Goal: Task Accomplishment & Management: Manage account settings

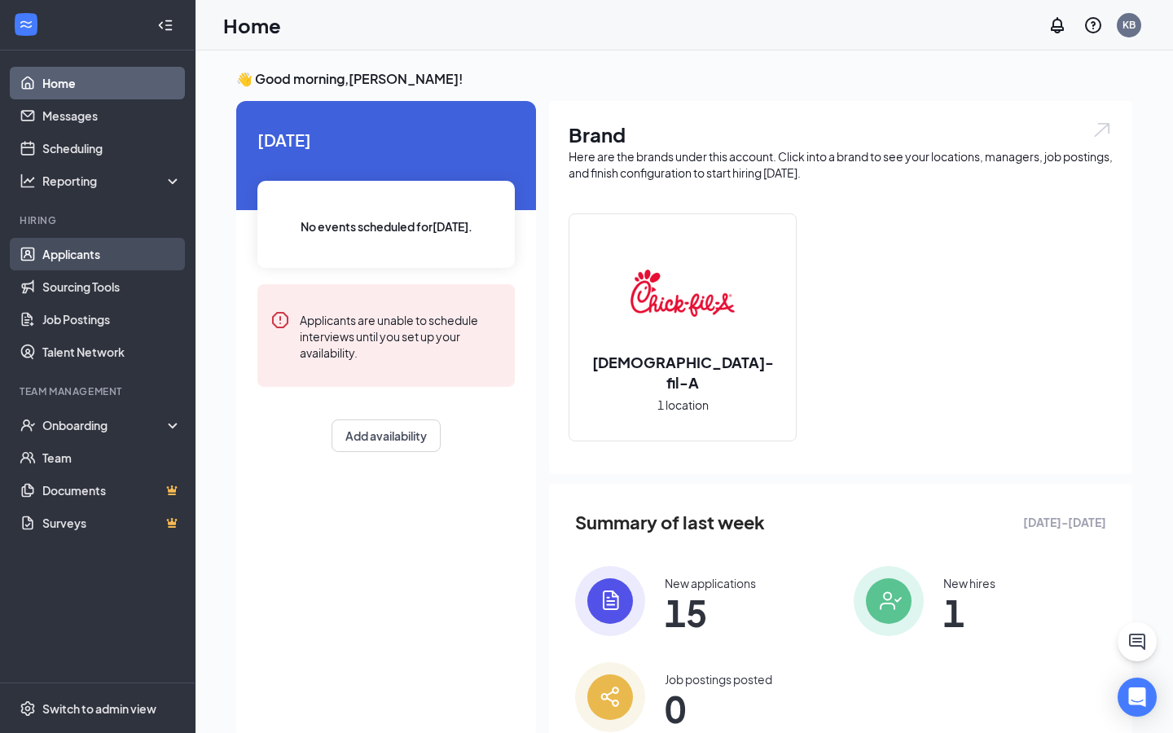
click at [89, 251] on link "Applicants" at bounding box center [111, 254] width 139 height 33
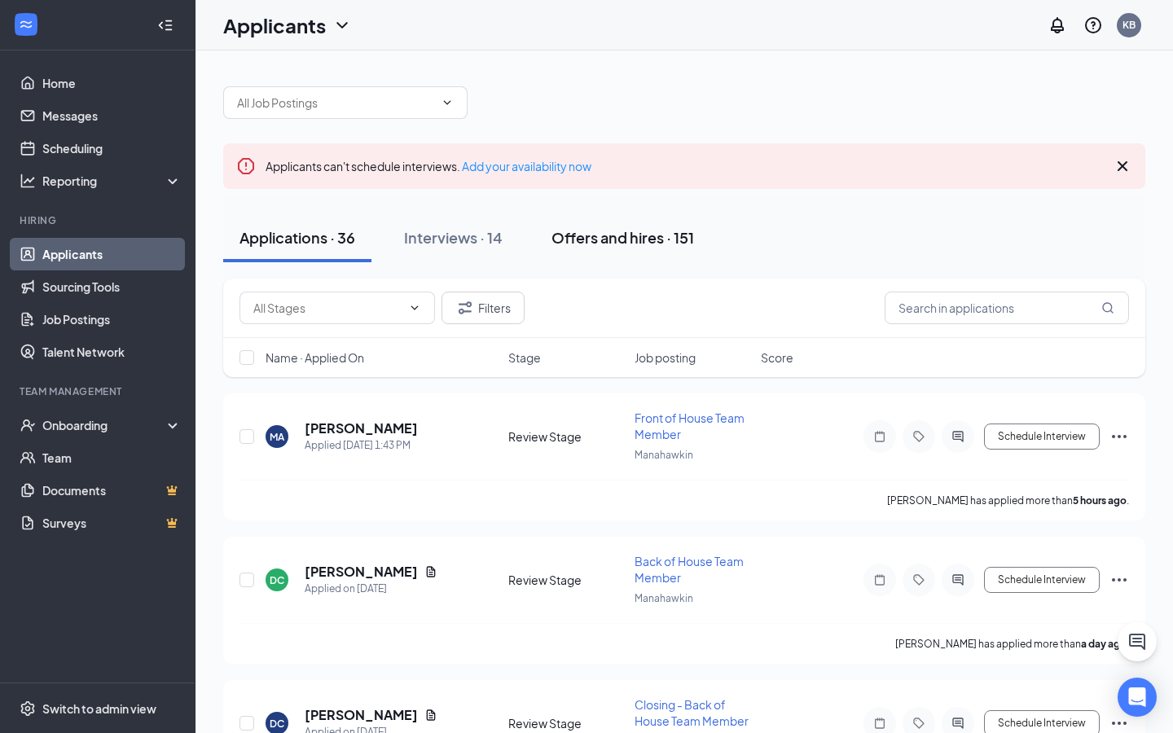
click at [621, 241] on div "Offers and hires · 151" at bounding box center [622, 237] width 143 height 20
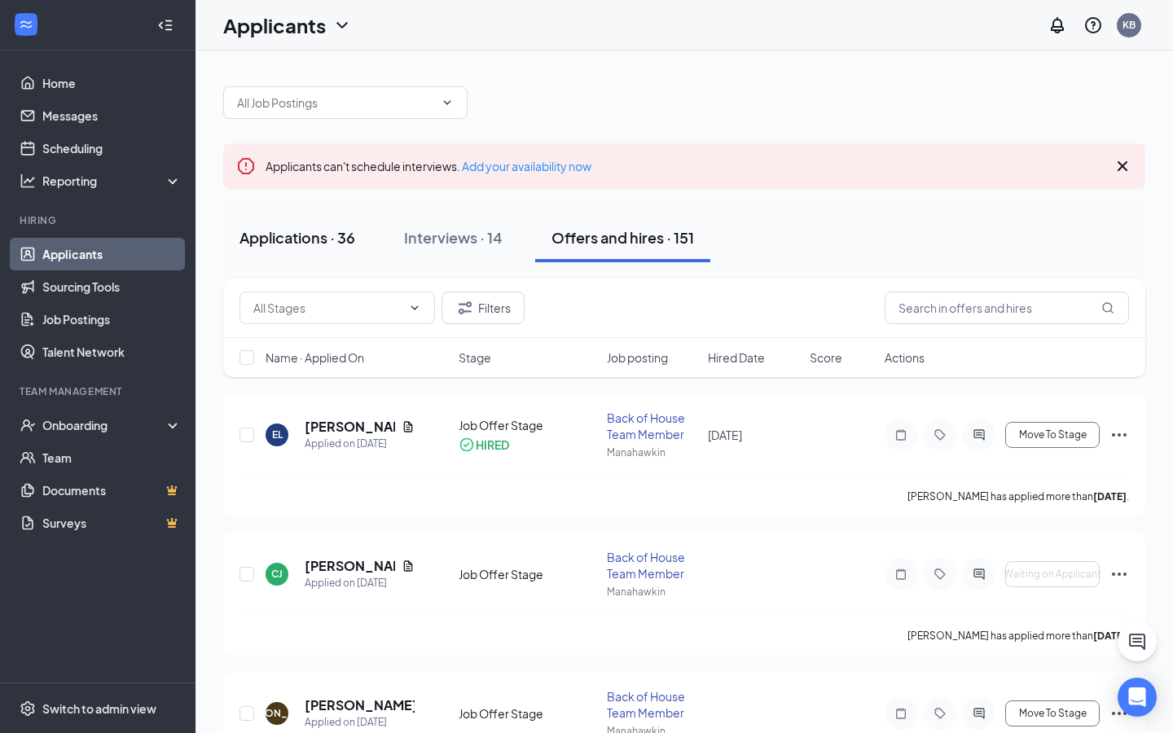
click at [277, 220] on button "Applications · 36" at bounding box center [297, 237] width 148 height 49
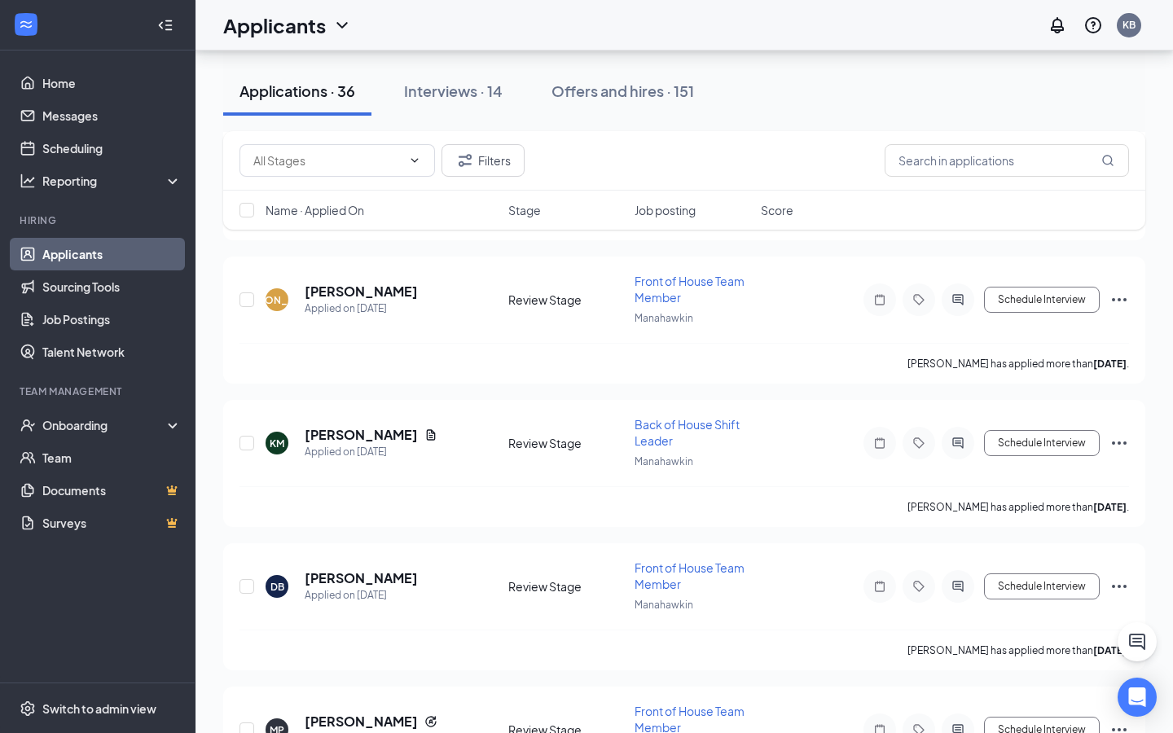
scroll to position [1578, 0]
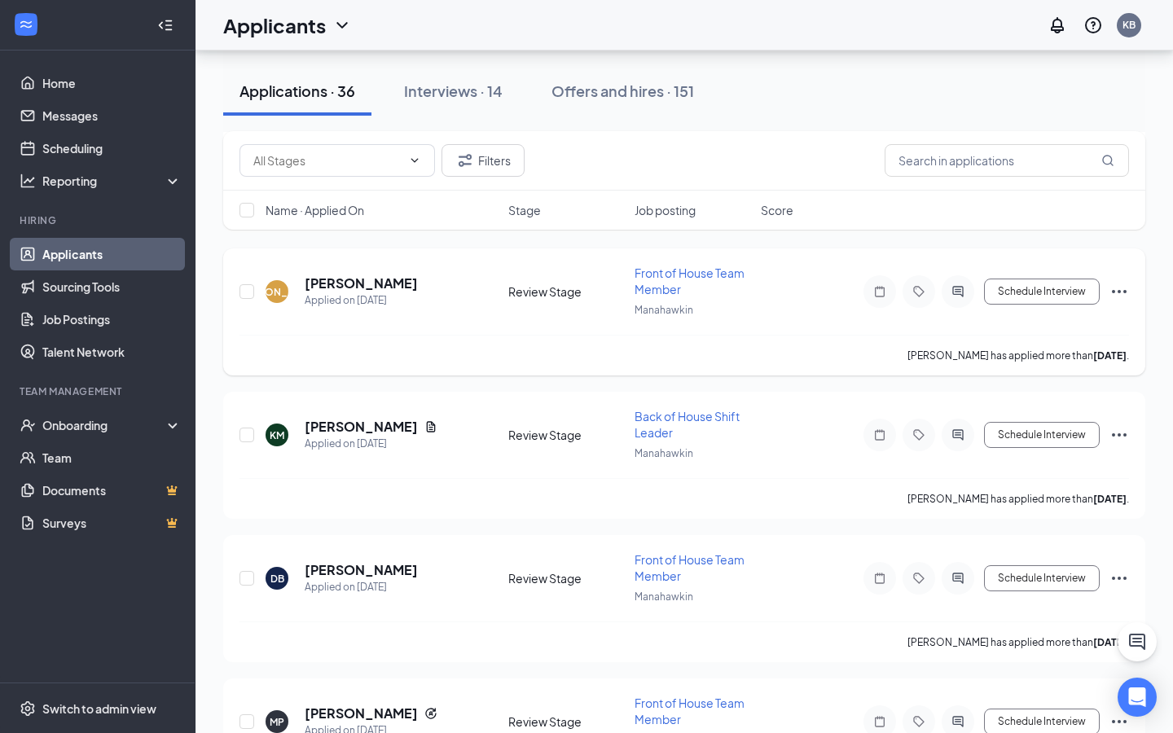
click at [1121, 295] on icon "Ellipses" at bounding box center [1119, 292] width 20 height 20
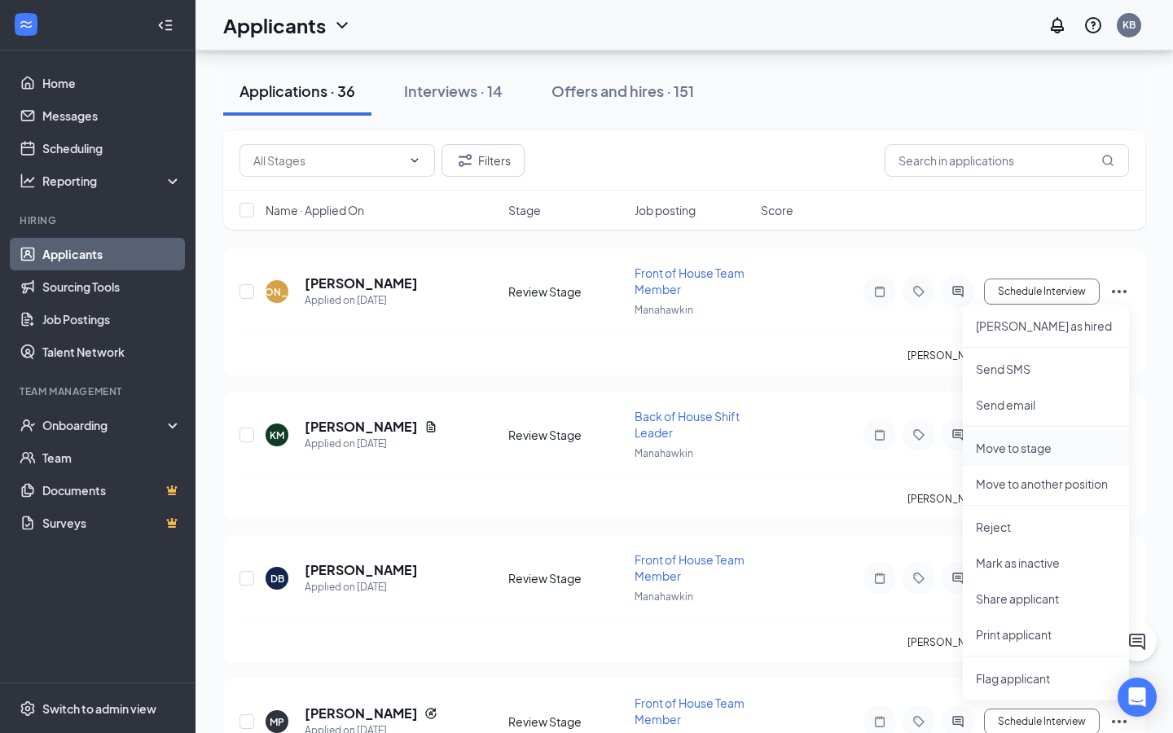
click at [1029, 444] on p "Move to stage" at bounding box center [1046, 448] width 140 height 16
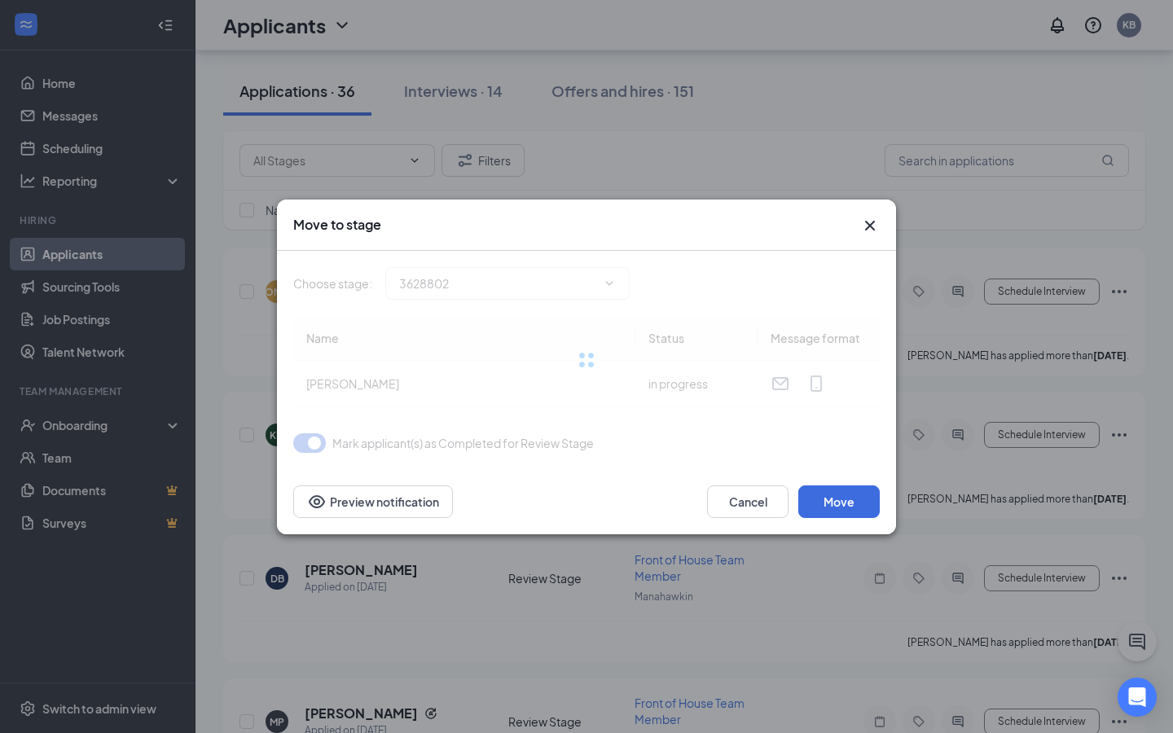
type input "Onsite Interview (next stage)"
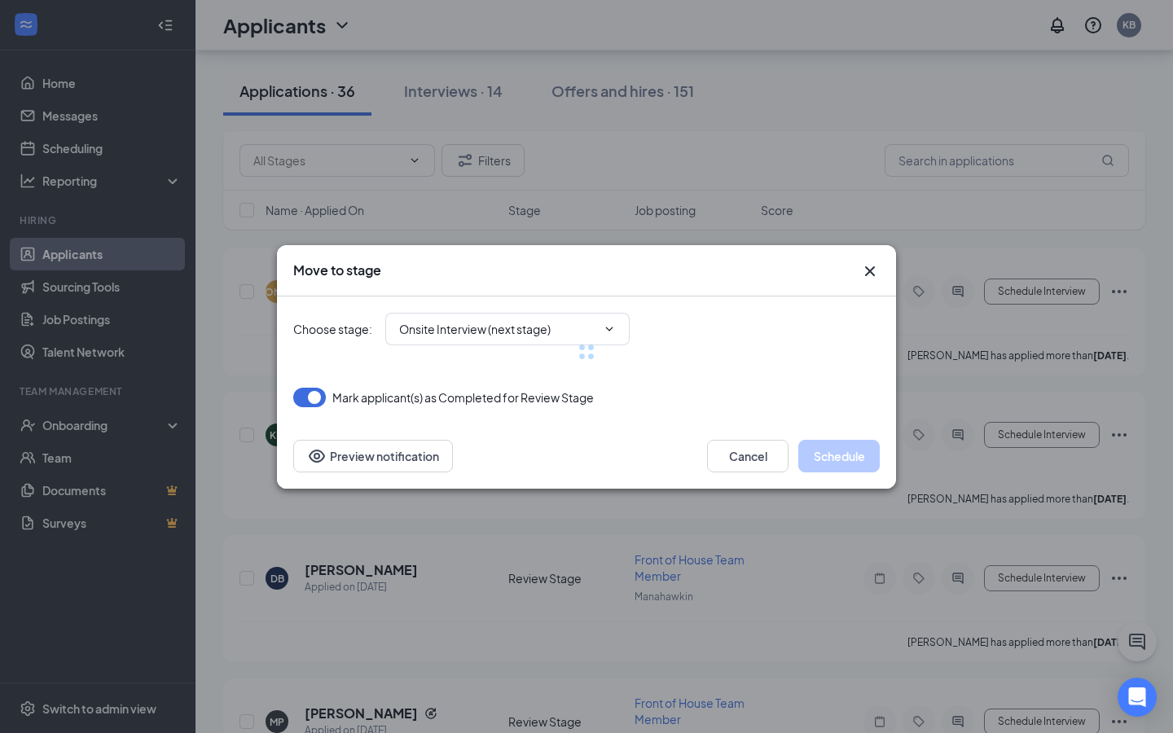
click at [528, 329] on div at bounding box center [586, 351] width 586 height 111
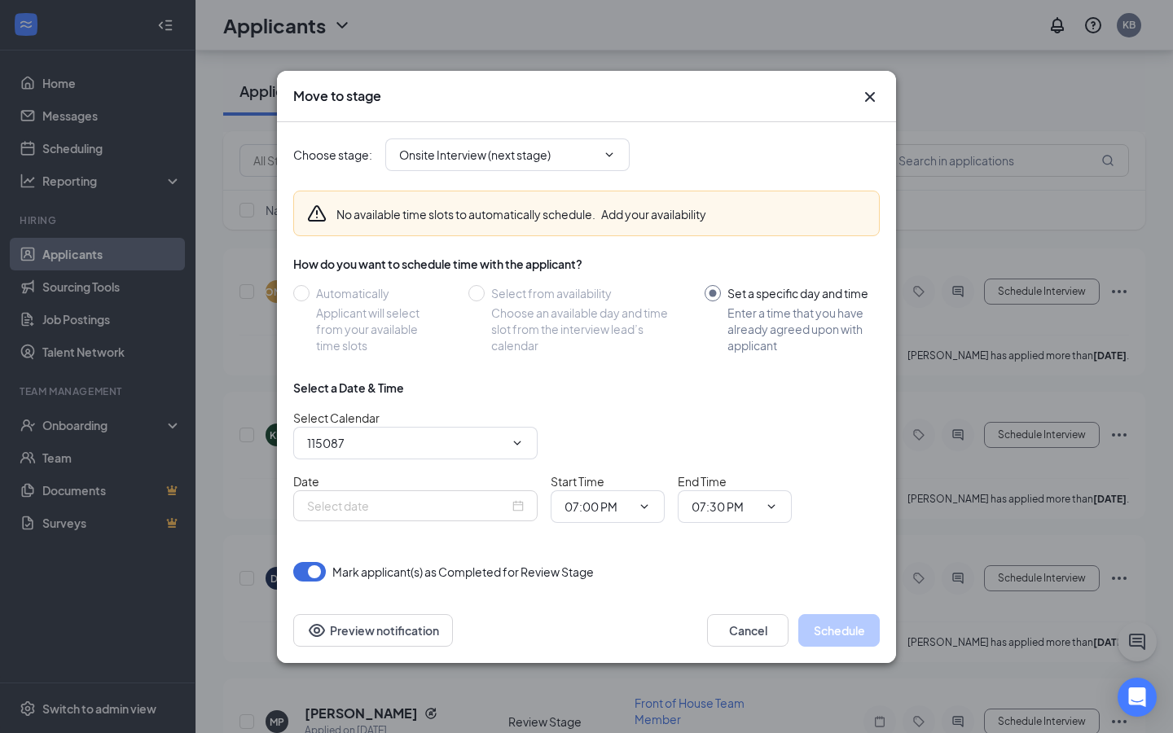
type input "[PERSON_NAME] Calendar"
type input "[DATE]"
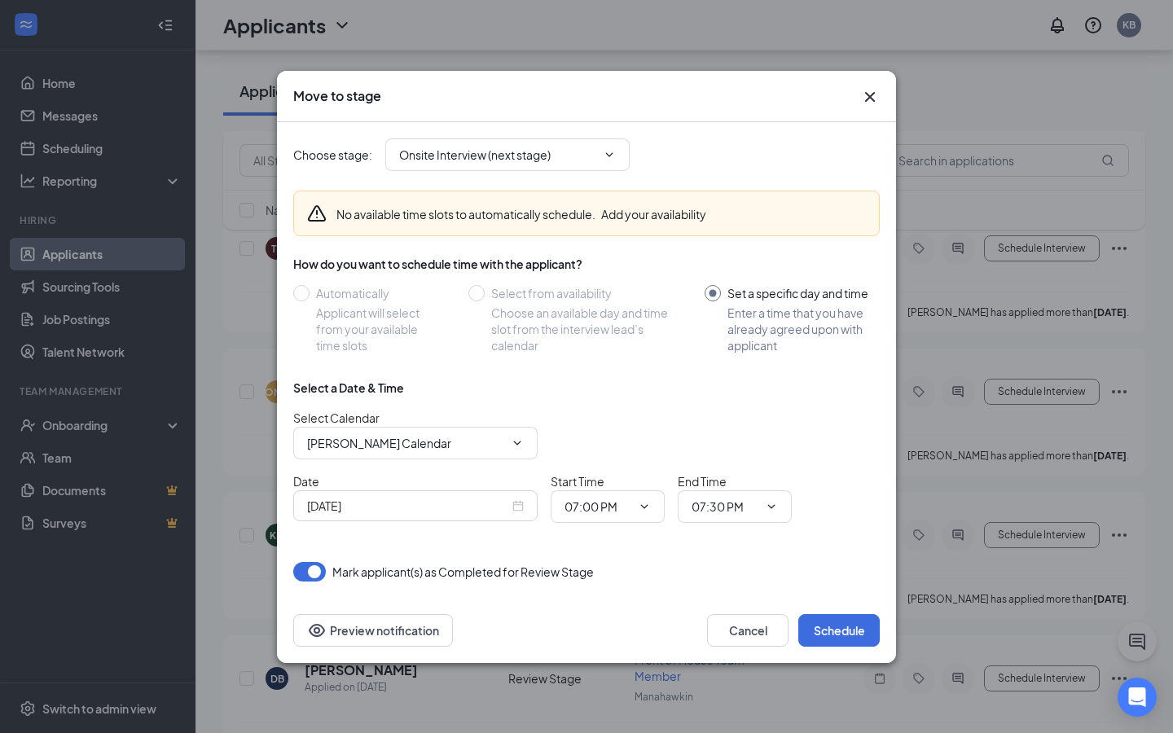
scroll to position [1428, 0]
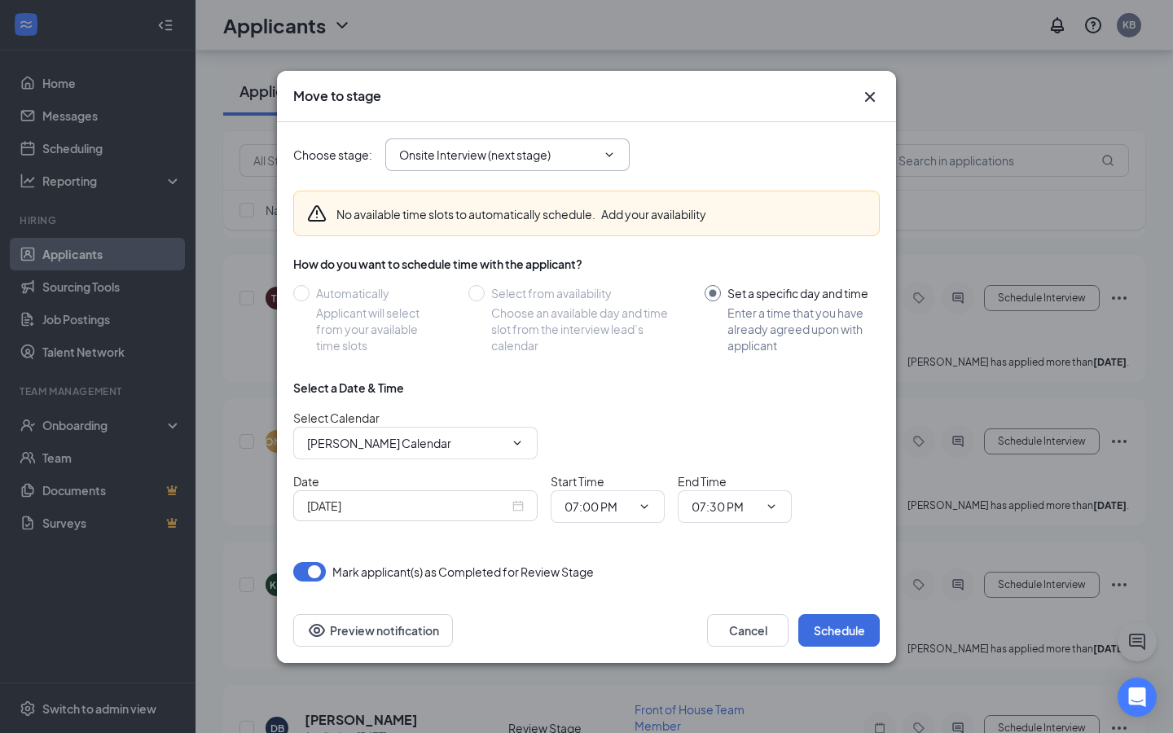
click at [610, 150] on icon "ChevronDown" at bounding box center [609, 154] width 13 height 13
click at [611, 151] on icon "ChevronDown" at bounding box center [609, 154] width 13 height 13
click at [615, 150] on icon "ChevronDown" at bounding box center [609, 154] width 13 height 13
click at [612, 153] on icon "ChevronDown" at bounding box center [609, 154] width 13 height 13
click at [618, 154] on span "Onsite Interview (next stage)" at bounding box center [507, 154] width 244 height 33
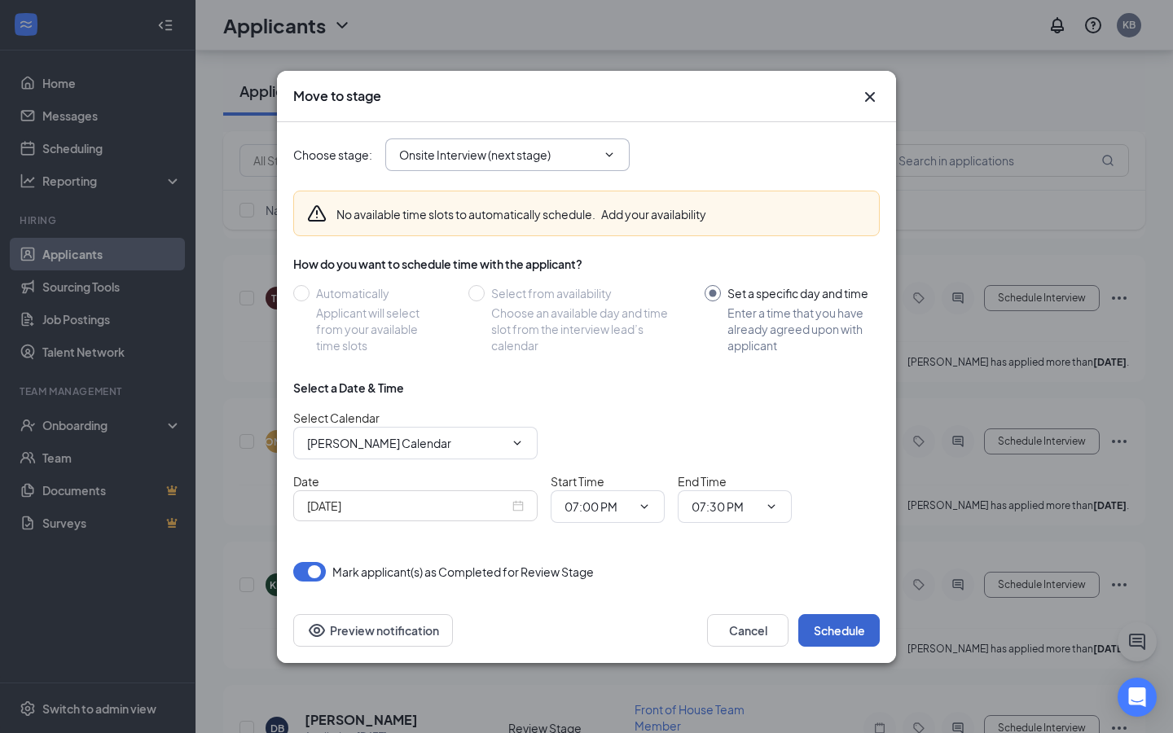
click at [836, 621] on button "Schedule" at bounding box center [838, 630] width 81 height 33
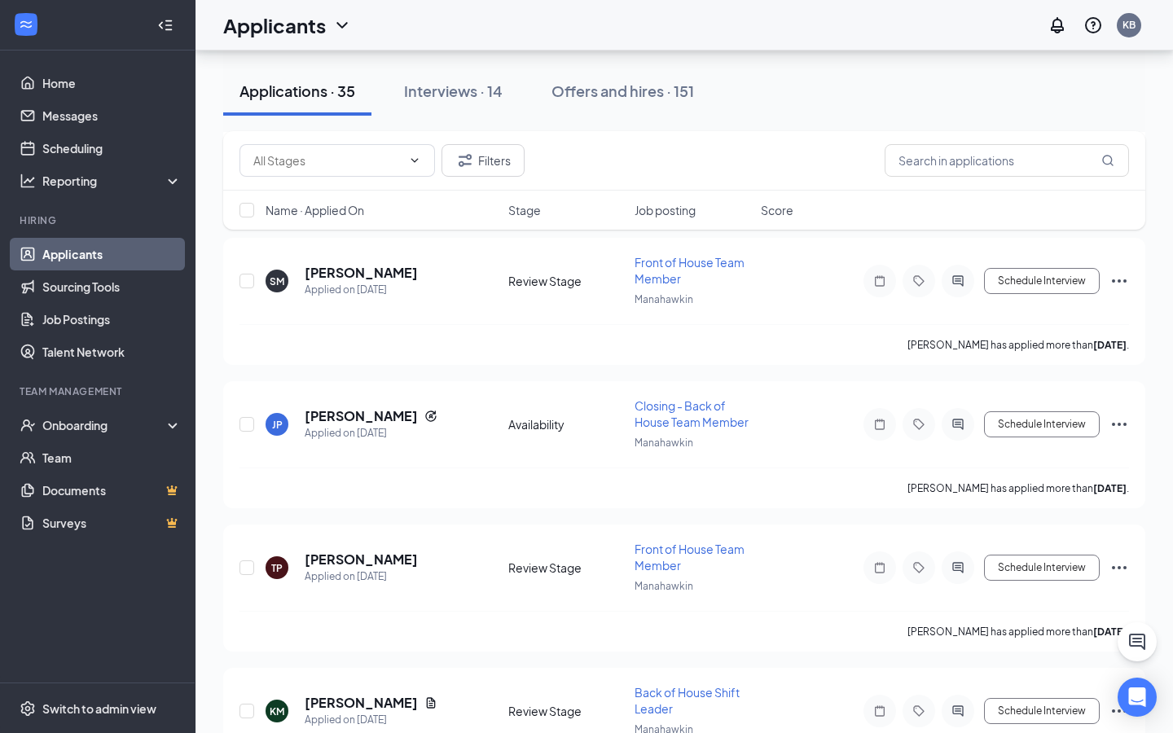
scroll to position [1099, 0]
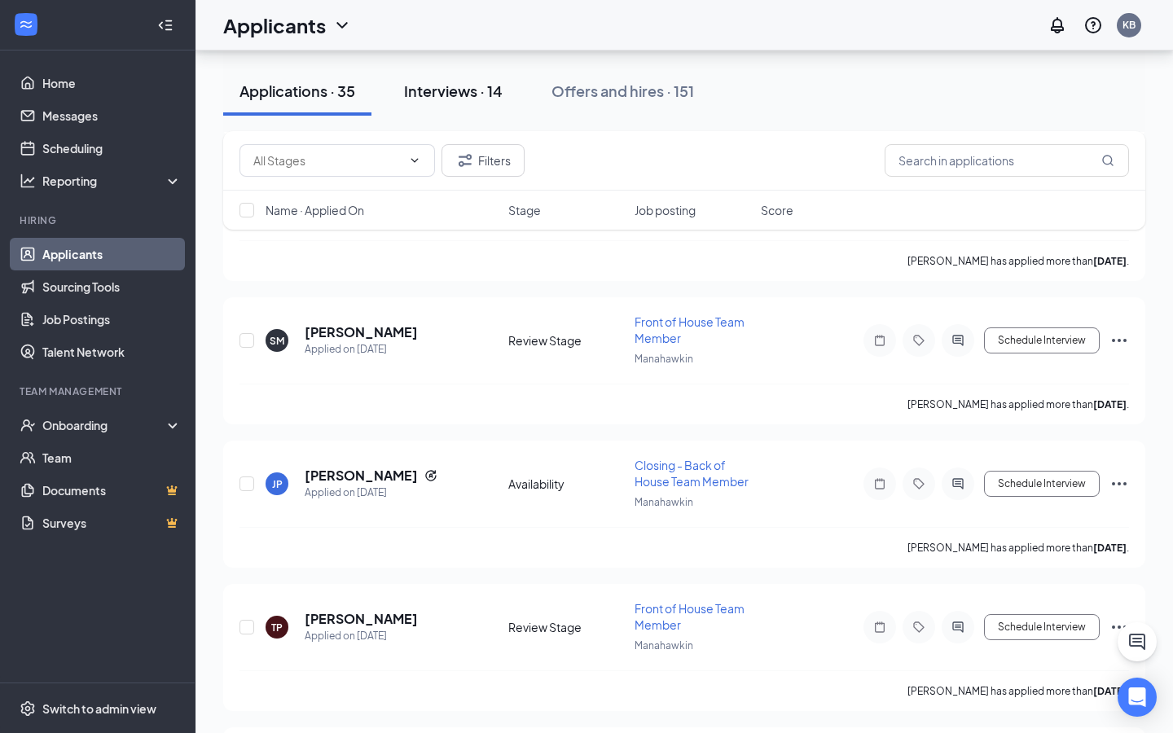
click at [467, 106] on button "Interviews · 14" at bounding box center [453, 91] width 131 height 49
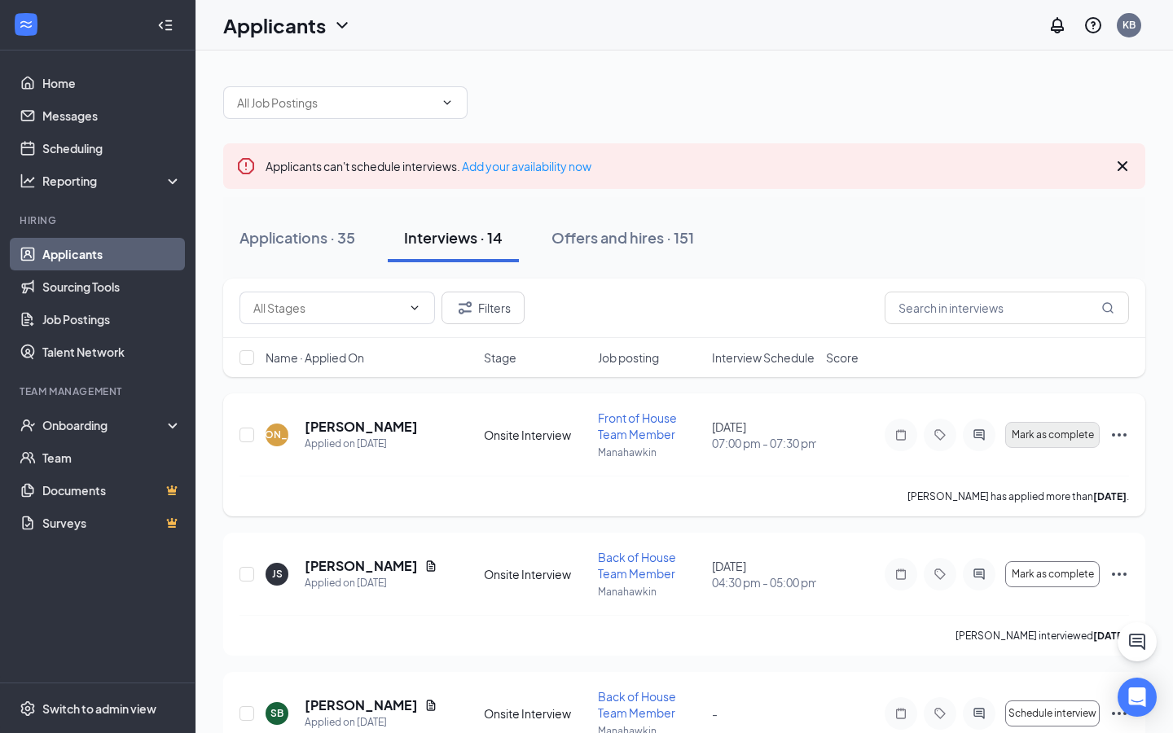
click at [1069, 430] on span "Mark as complete" at bounding box center [1053, 434] width 82 height 11
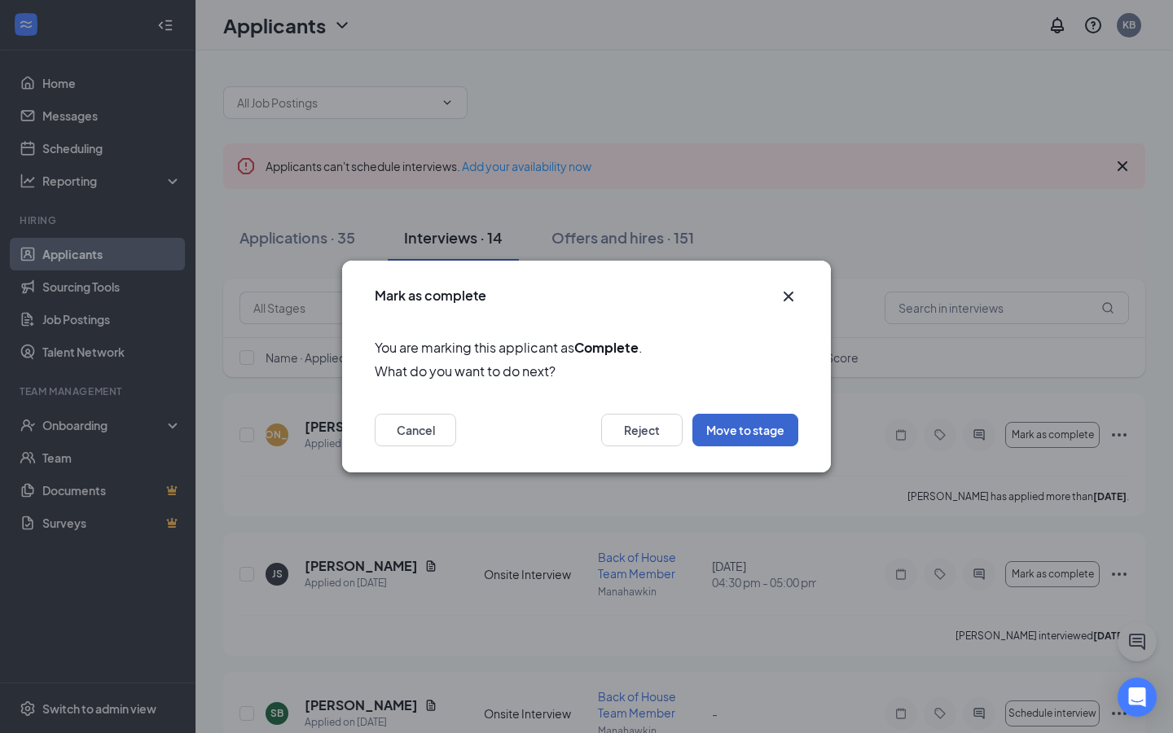
click at [783, 421] on button "Move to stage" at bounding box center [745, 430] width 106 height 33
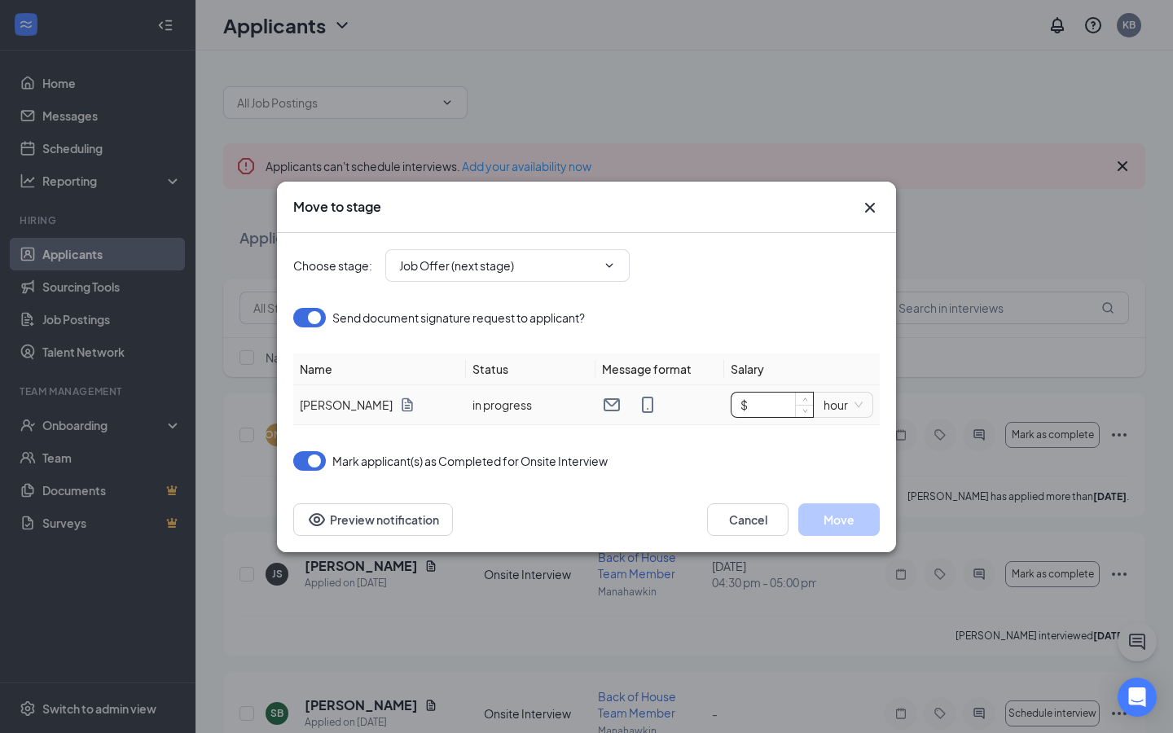
click at [773, 403] on input "$" at bounding box center [771, 405] width 81 height 24
type input "$ 15.5"
click at [847, 522] on button "Move" at bounding box center [838, 519] width 81 height 33
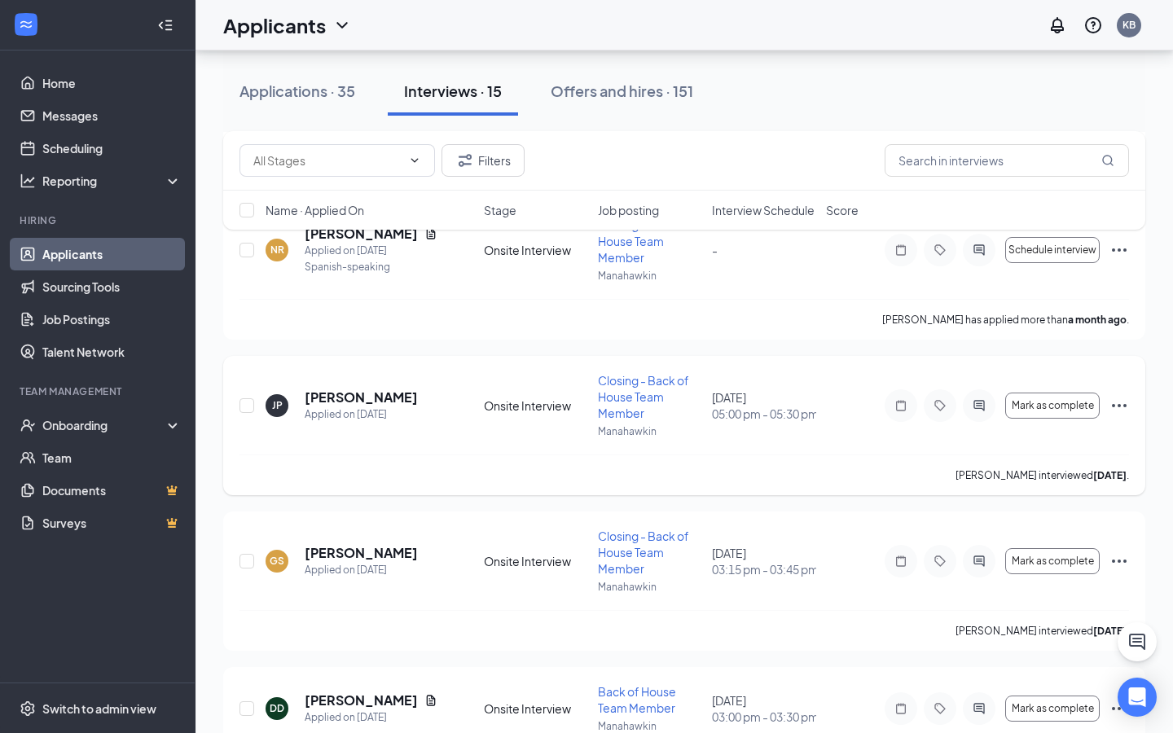
scroll to position [1031, 0]
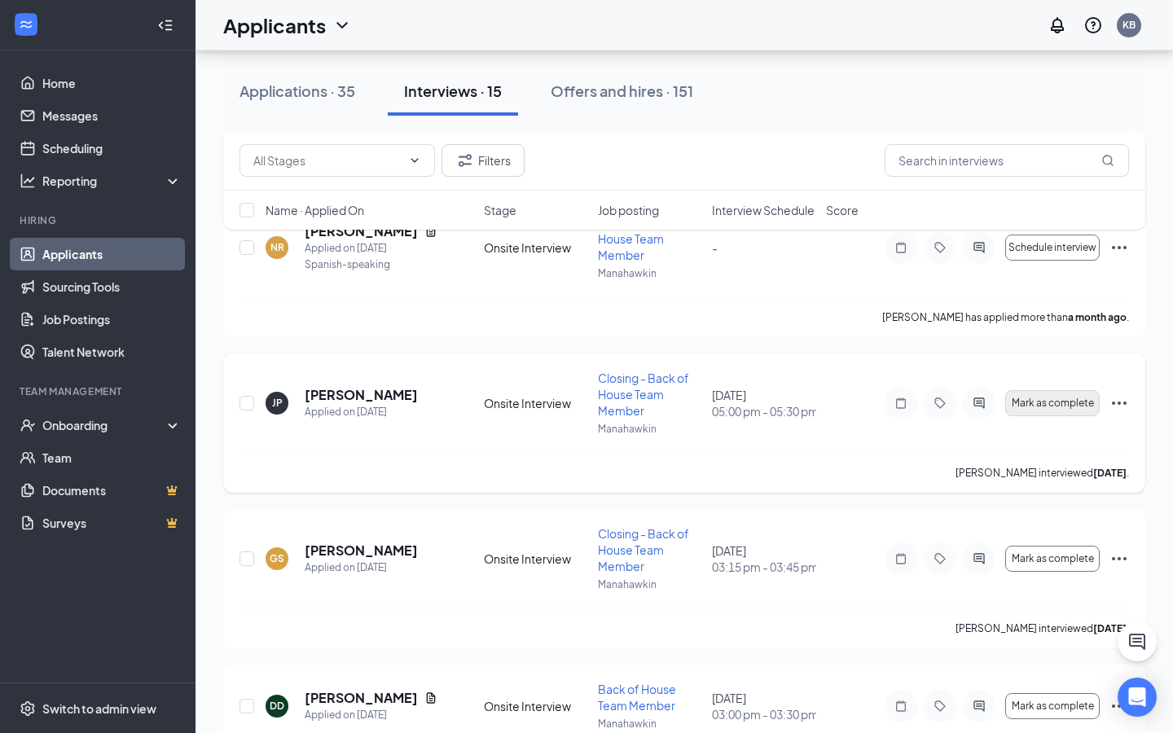
click at [1057, 402] on span "Mark as complete" at bounding box center [1053, 402] width 82 height 11
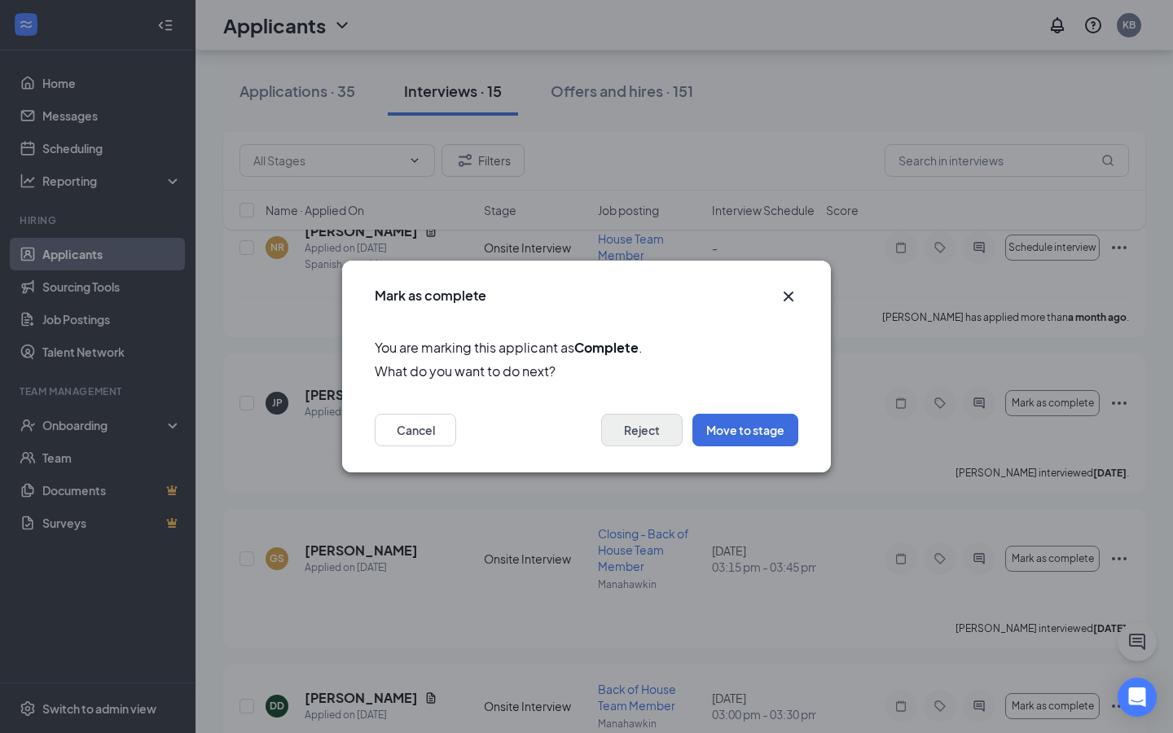
click at [652, 433] on button "Reject" at bounding box center [641, 430] width 81 height 33
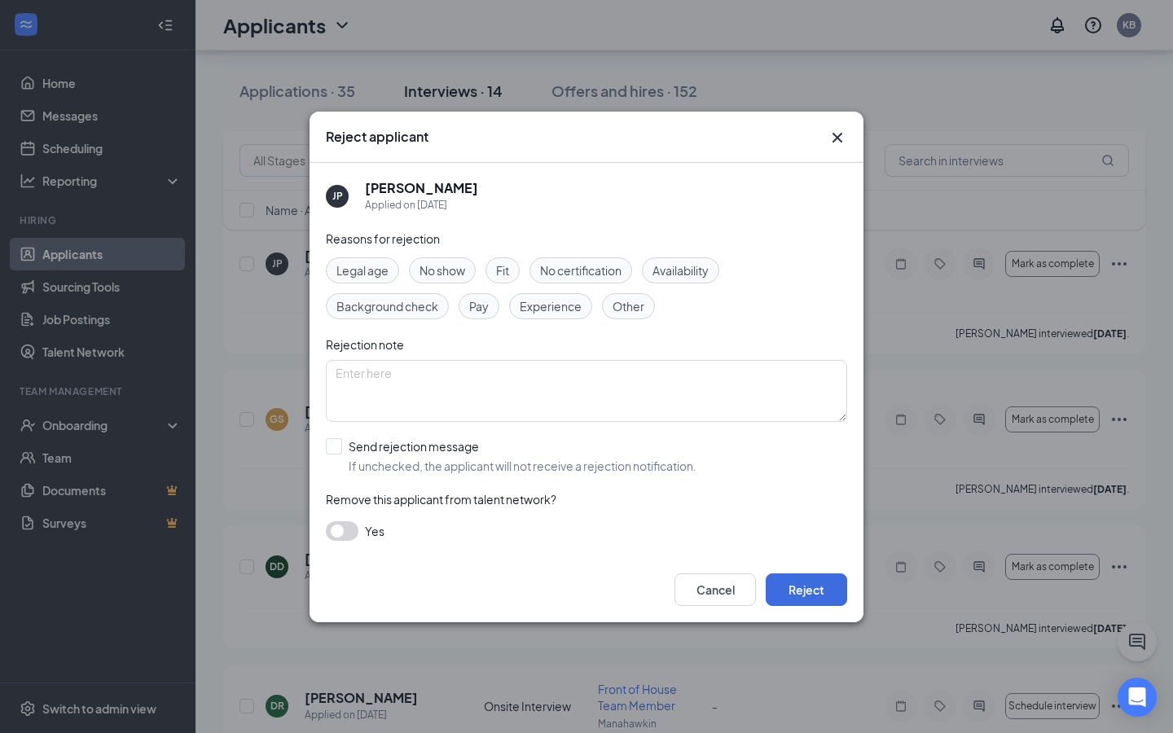
click at [675, 278] on span "Availability" at bounding box center [680, 270] width 56 height 18
click at [693, 273] on span "Availability" at bounding box center [680, 270] width 56 height 18
click at [507, 269] on span "Fit" at bounding box center [502, 270] width 13 height 18
click at [339, 447] on div at bounding box center [334, 446] width 16 height 16
click at [339, 447] on input "Send rejection message If unchecked, the applicant will not receive a rejection…" at bounding box center [511, 456] width 371 height 36
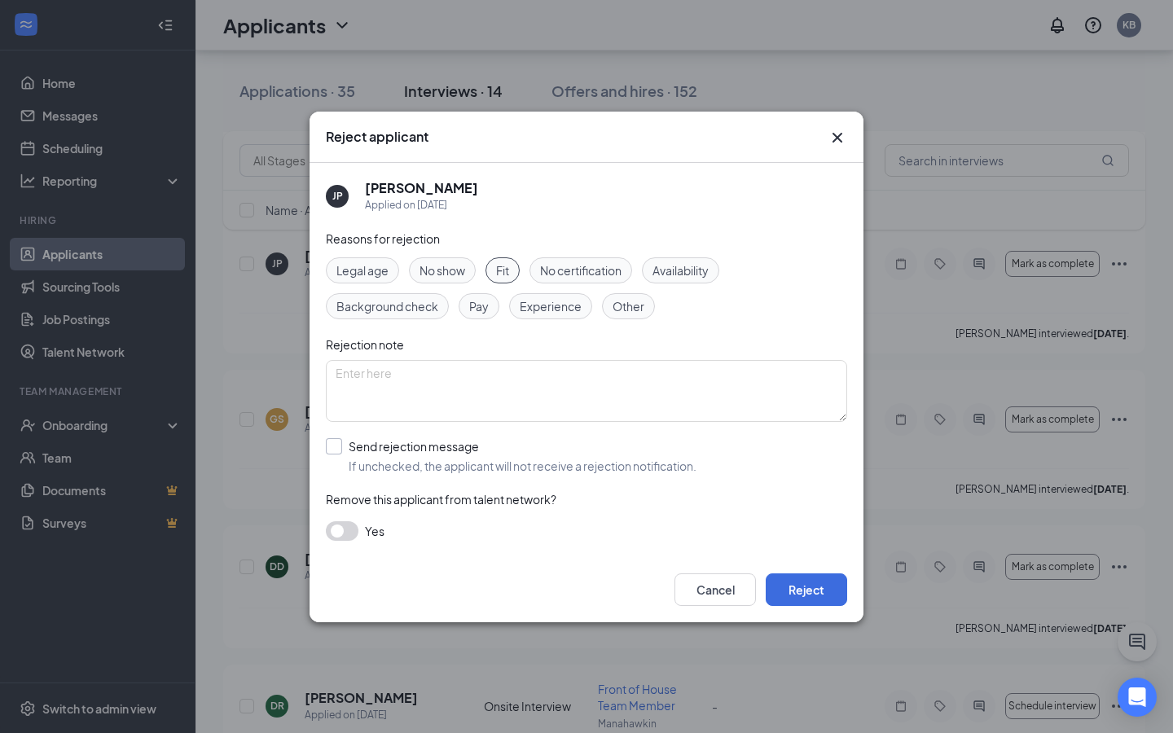
checkbox input "true"
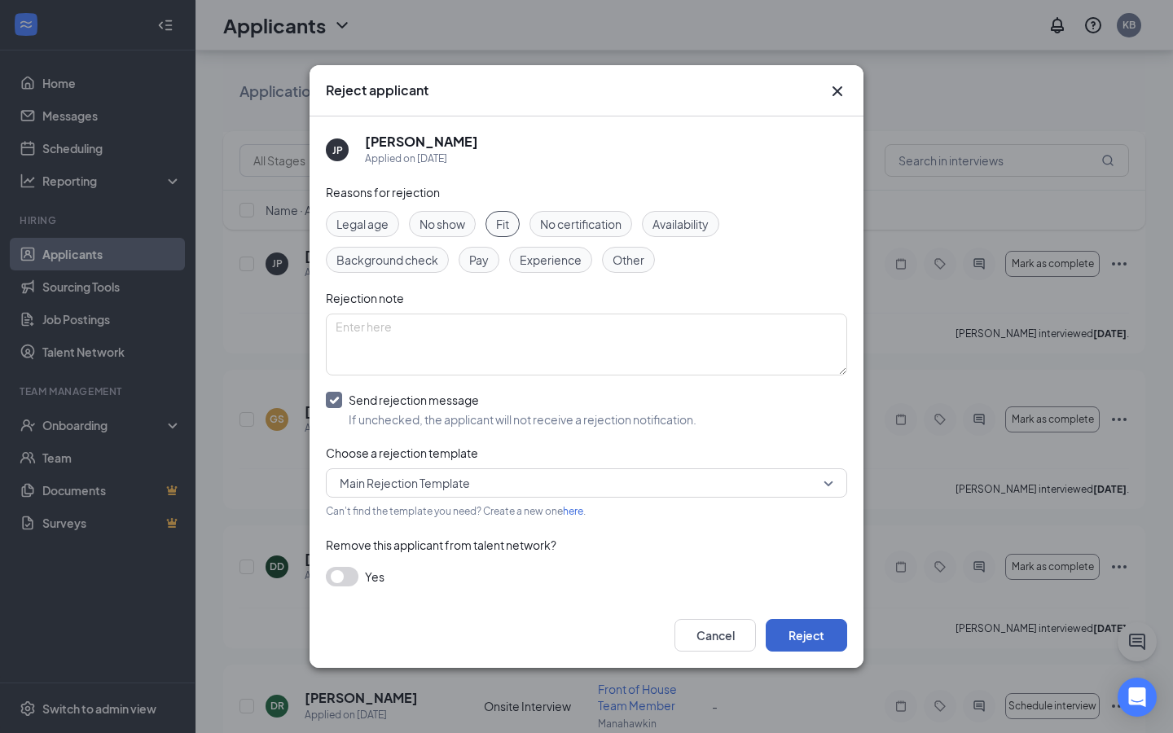
click at [817, 638] on button "Reject" at bounding box center [806, 635] width 81 height 33
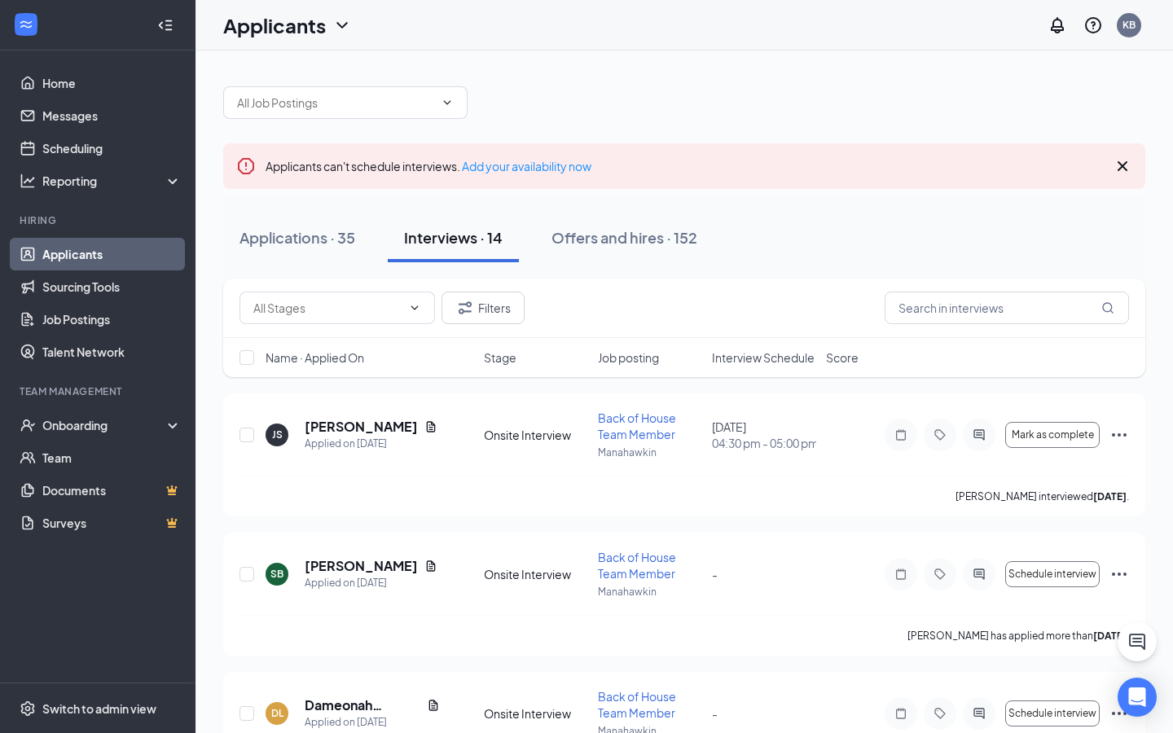
scroll to position [0, 0]
click at [629, 241] on div "Offers and hires · 152" at bounding box center [624, 237] width 146 height 20
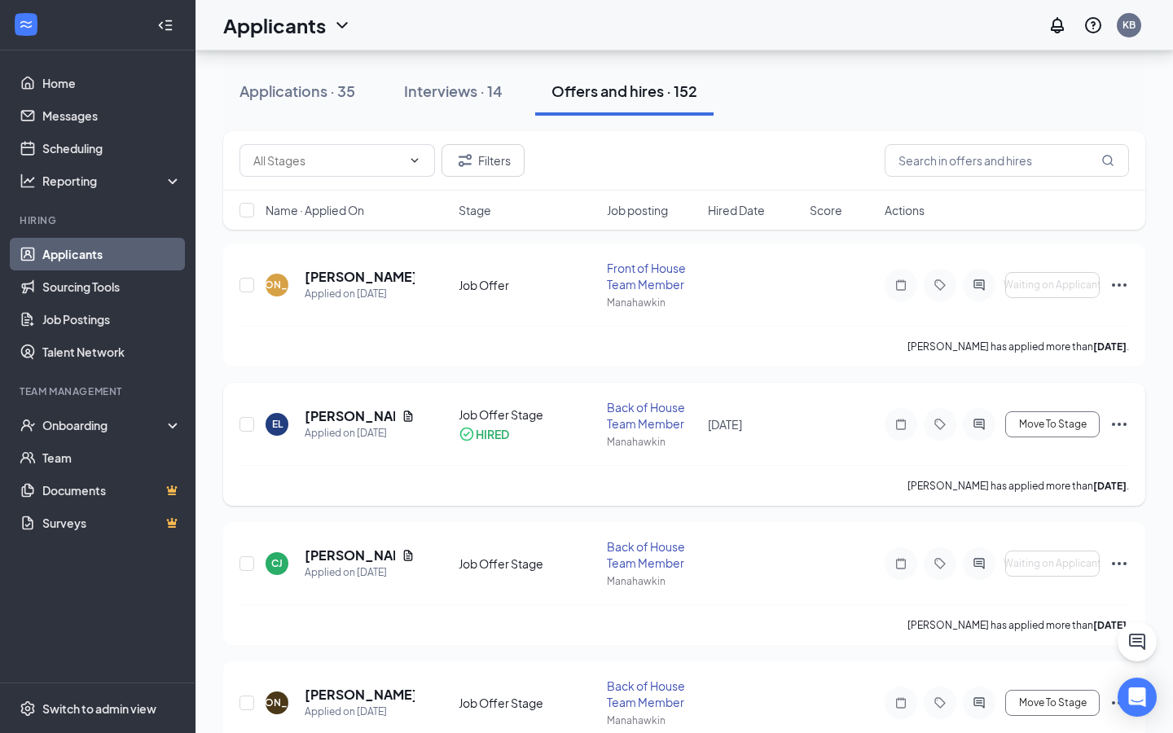
scroll to position [152, 0]
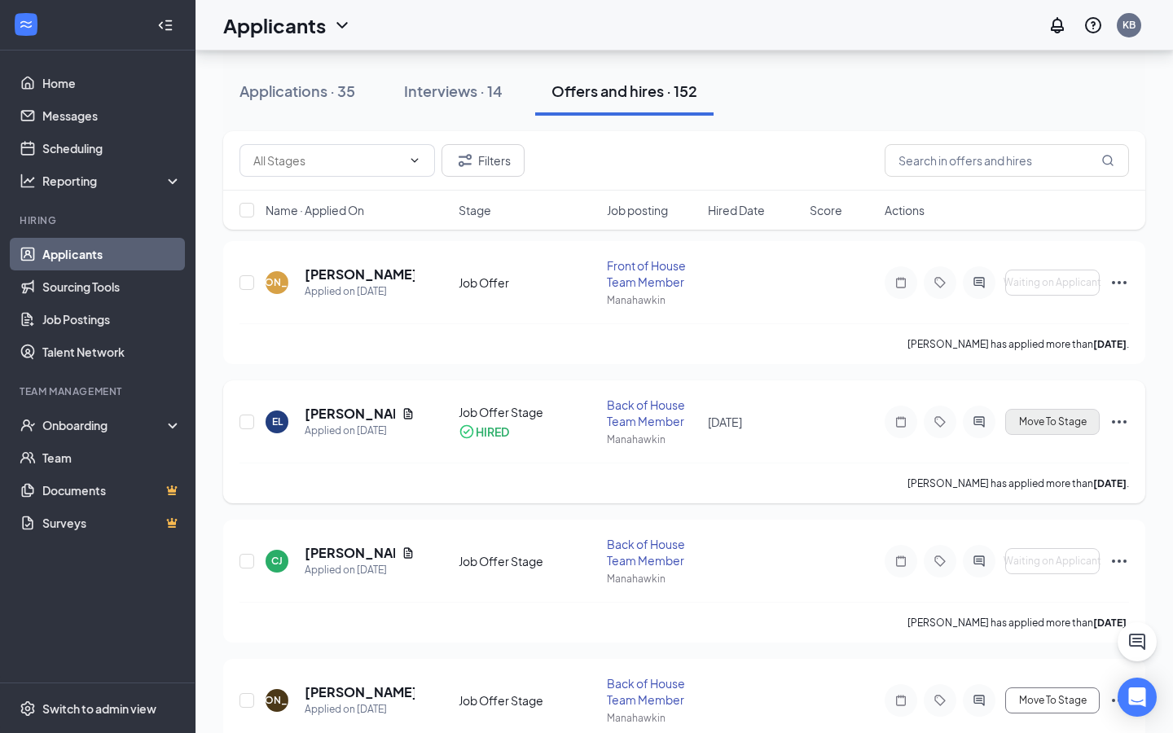
click at [1060, 423] on span "Move To Stage" at bounding box center [1053, 421] width 68 height 11
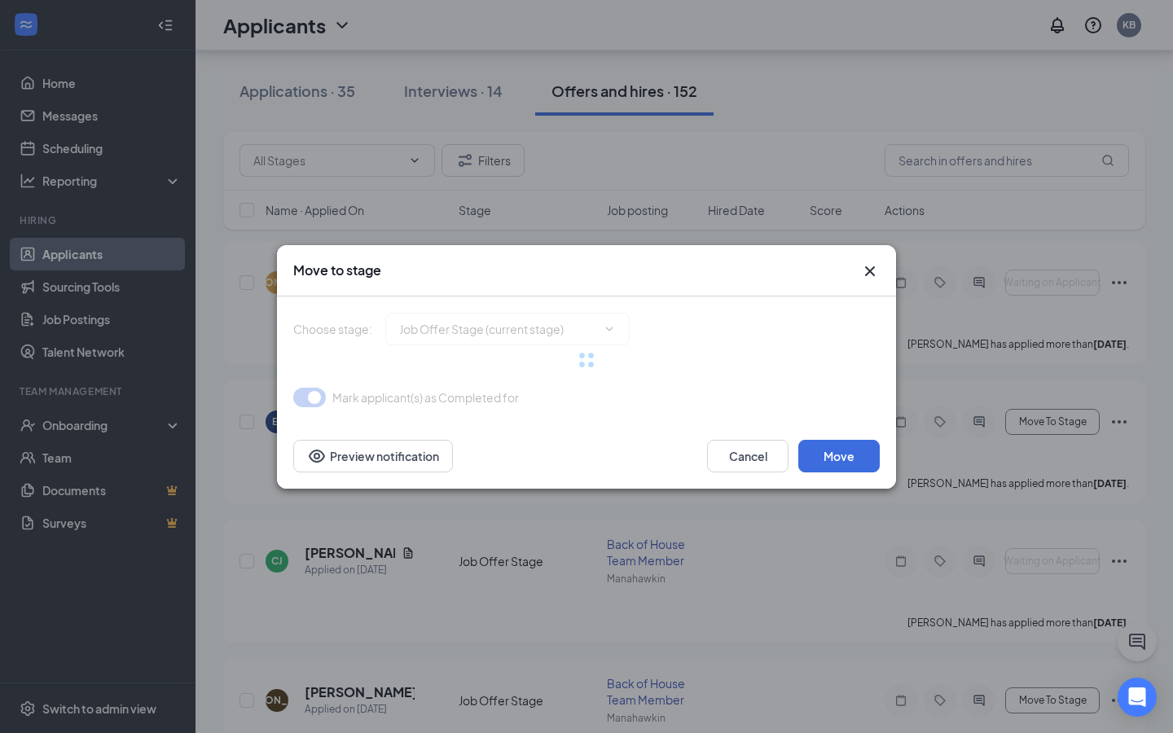
type input "Information Stage (next stage)"
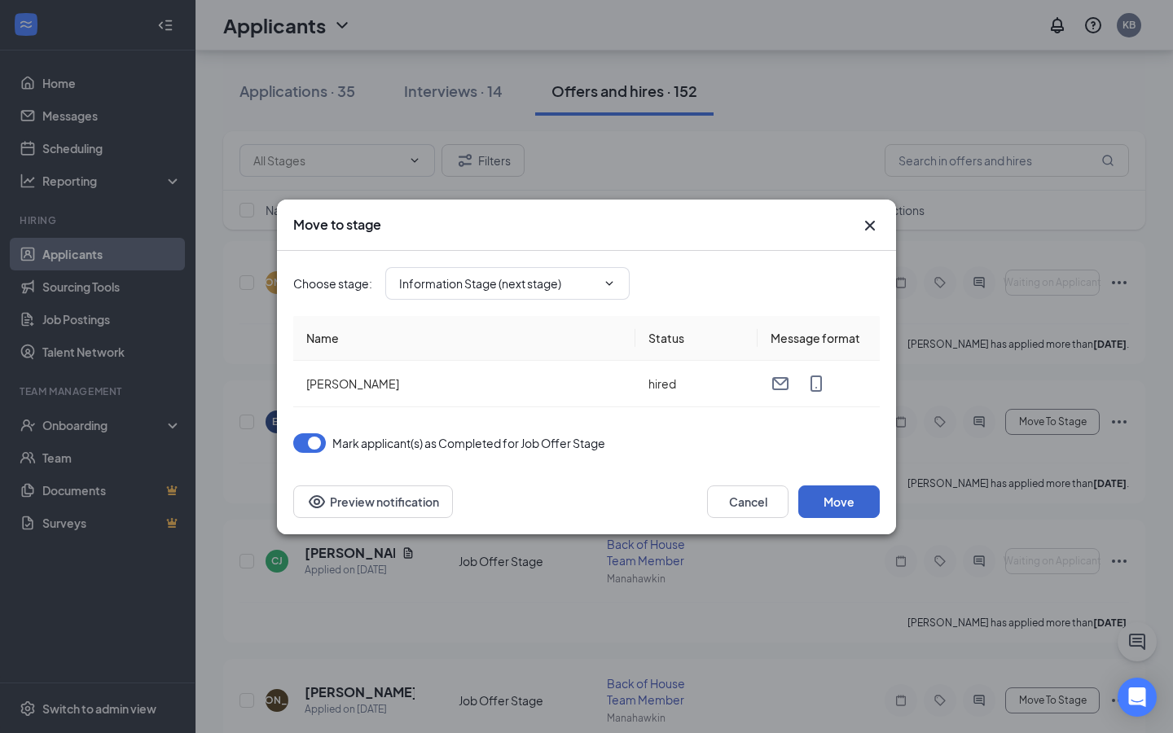
click at [854, 497] on button "Move" at bounding box center [838, 501] width 81 height 33
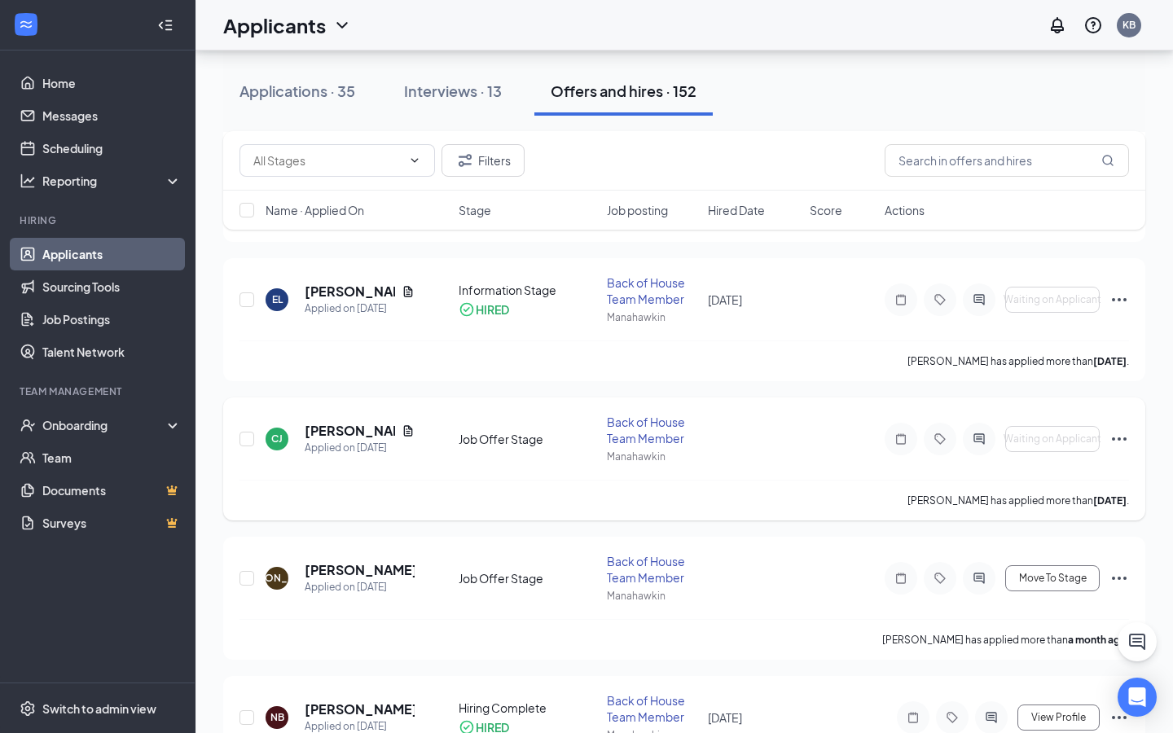
scroll to position [277, 0]
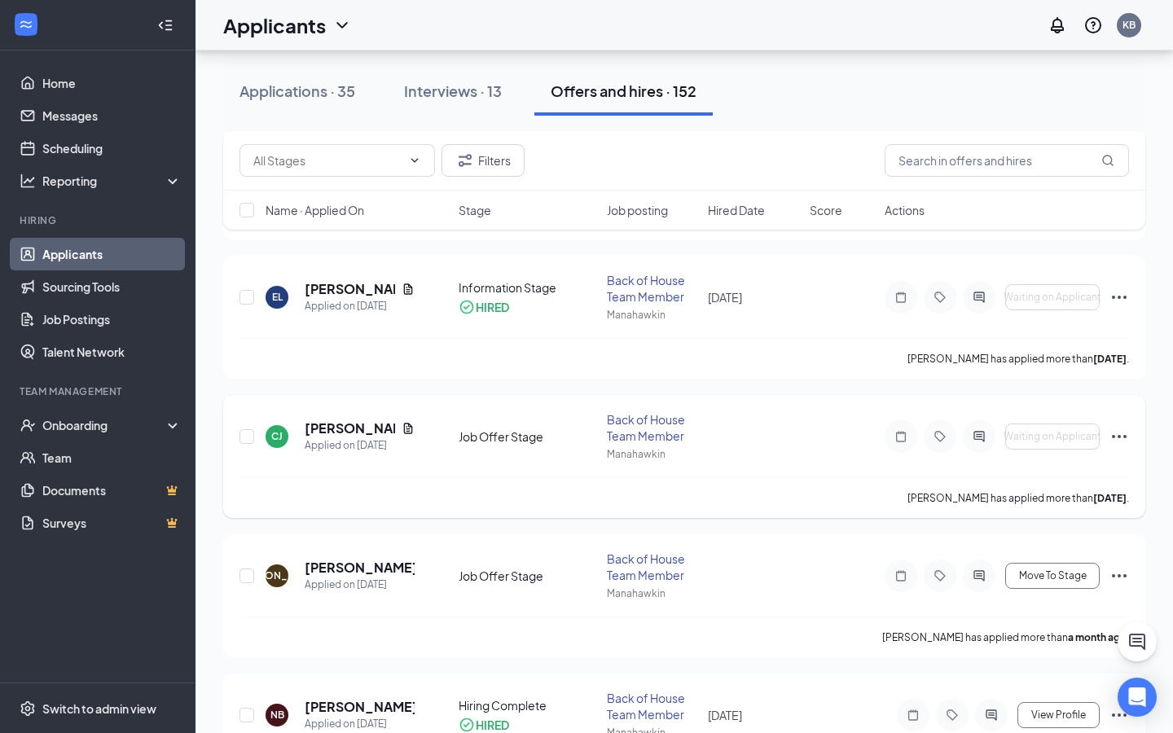
click at [1121, 439] on icon "Ellipses" at bounding box center [1119, 437] width 20 height 20
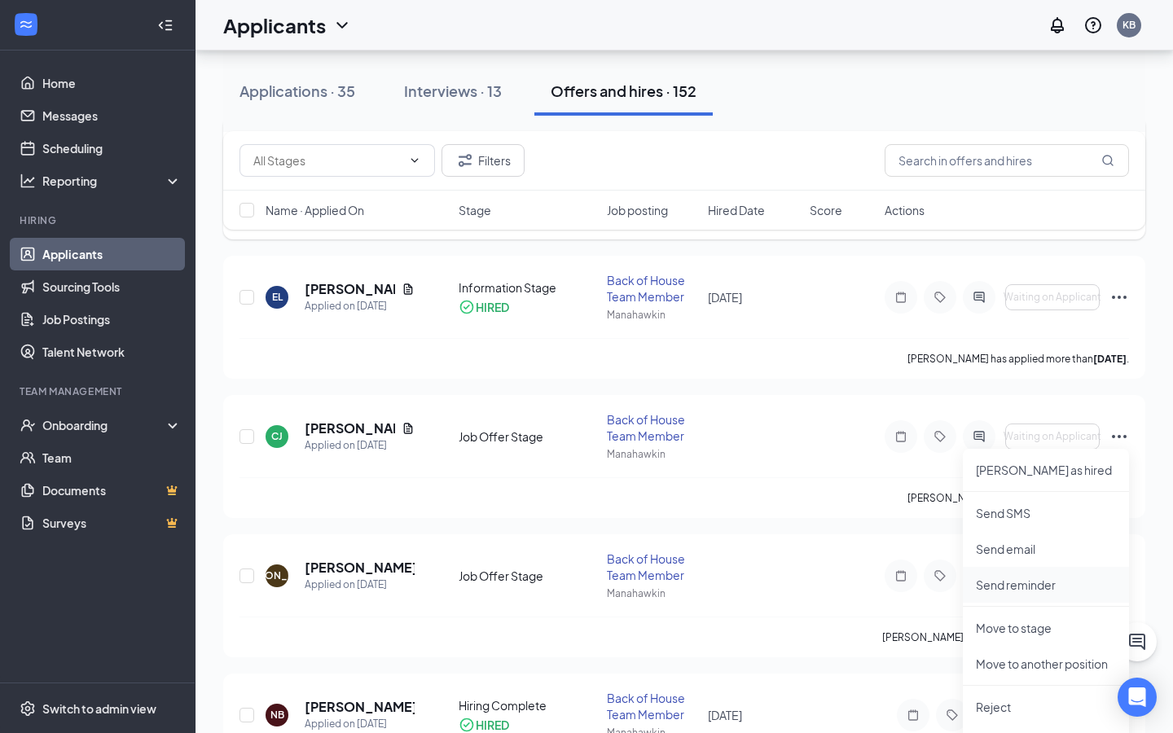
click at [1038, 584] on p "Send reminder" at bounding box center [1046, 585] width 140 height 16
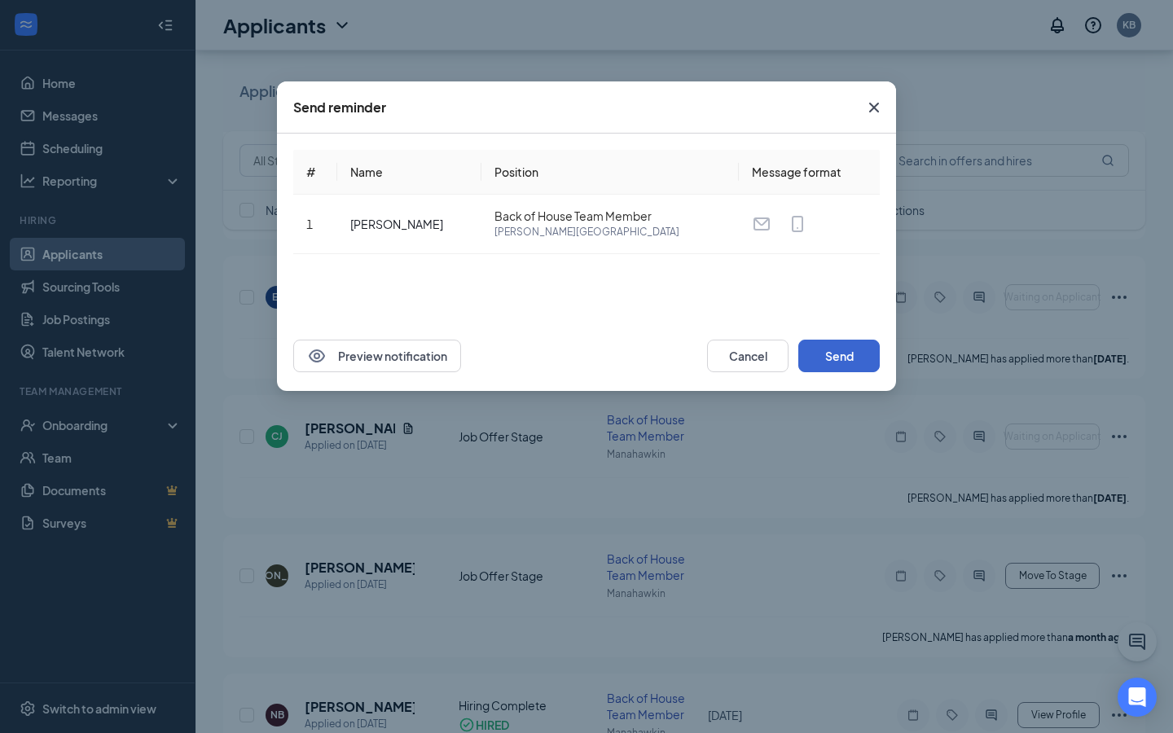
click at [849, 357] on button "Send" at bounding box center [838, 356] width 81 height 33
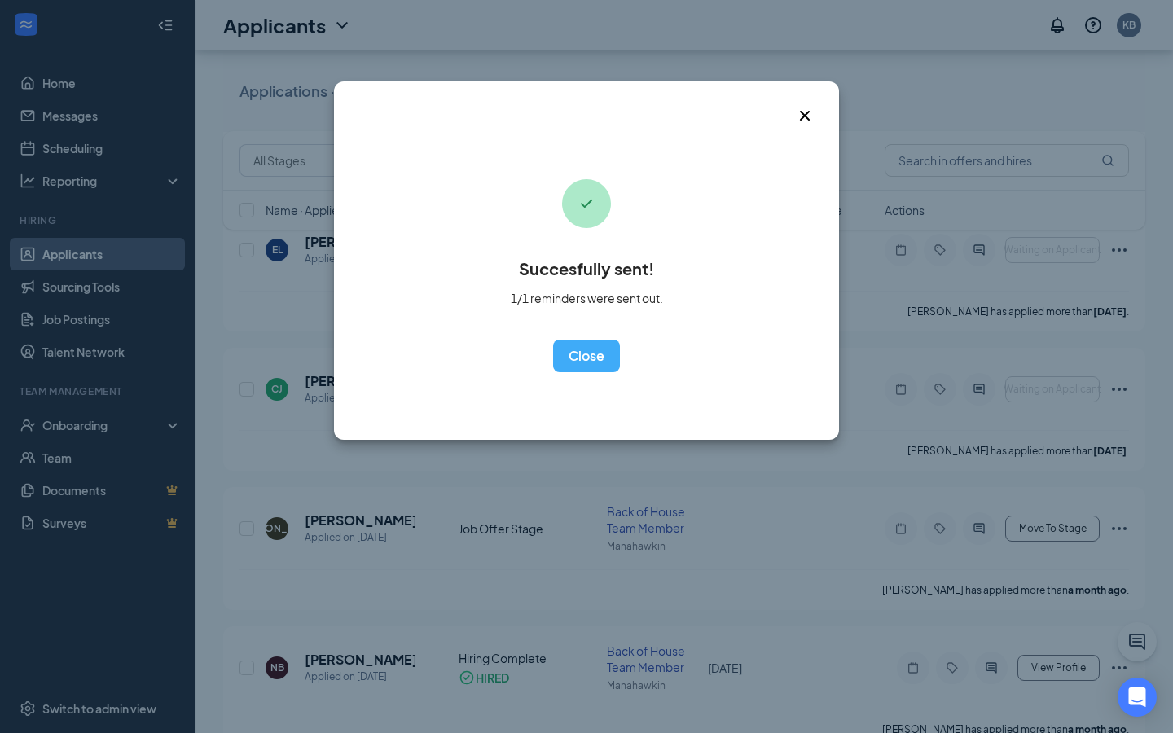
scroll to position [325, 0]
click at [579, 353] on button "OK" at bounding box center [586, 356] width 67 height 33
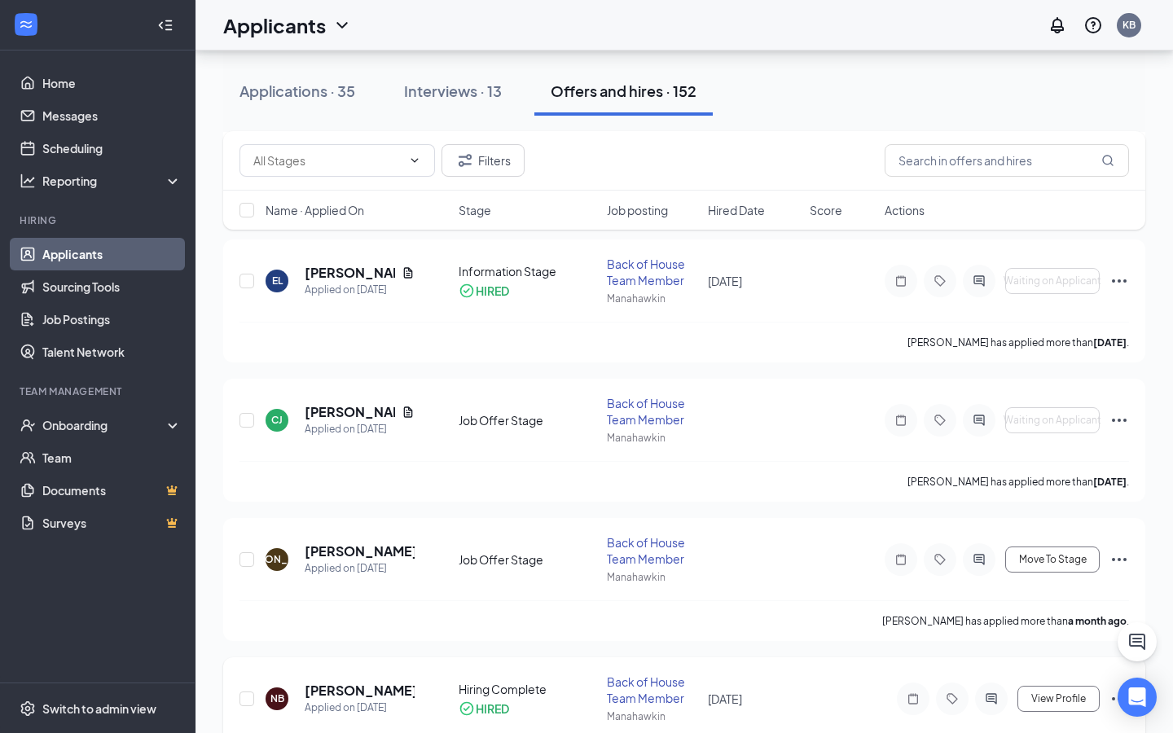
scroll to position [295, 0]
click at [382, 549] on h5 "[PERSON_NAME]" at bounding box center [360, 550] width 110 height 18
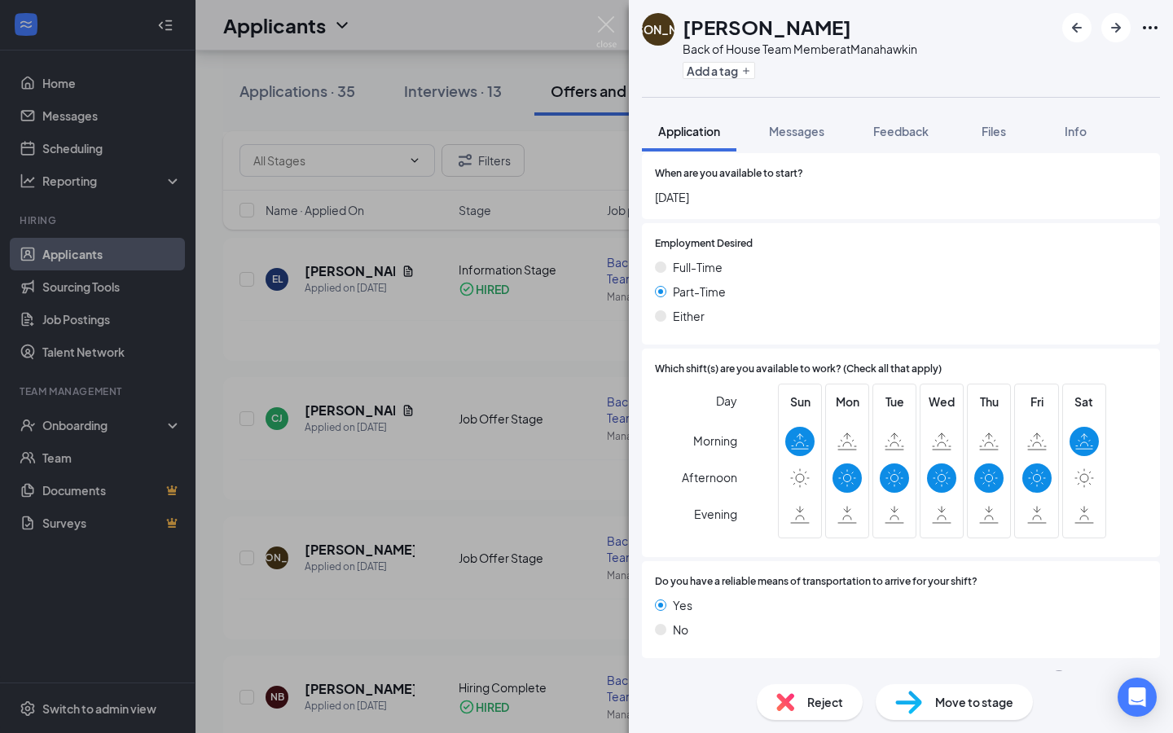
scroll to position [917, 0]
click at [1153, 670] on icon "ChevronDown" at bounding box center [1150, 680] width 20 height 20
click at [914, 679] on div at bounding box center [892, 679] width 267 height 1
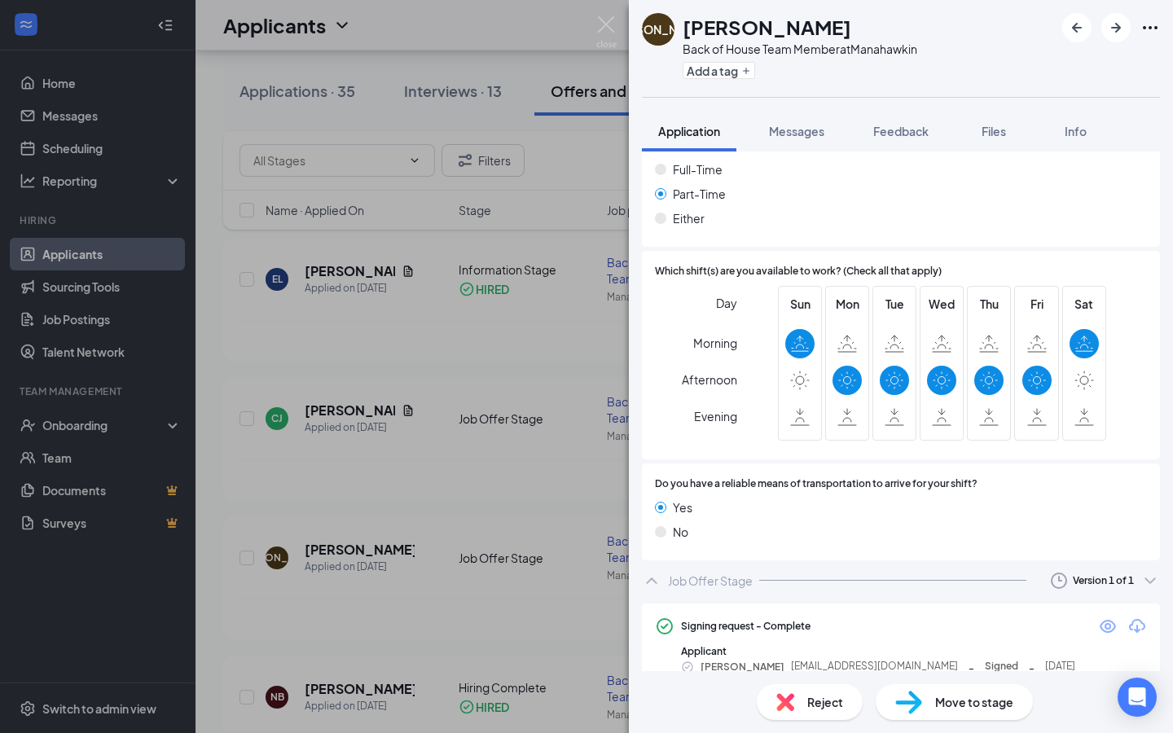
scroll to position [1016, 0]
click at [972, 714] on div "Move to stage" at bounding box center [953, 702] width 157 height 36
type input "Information Stage (next stage)"
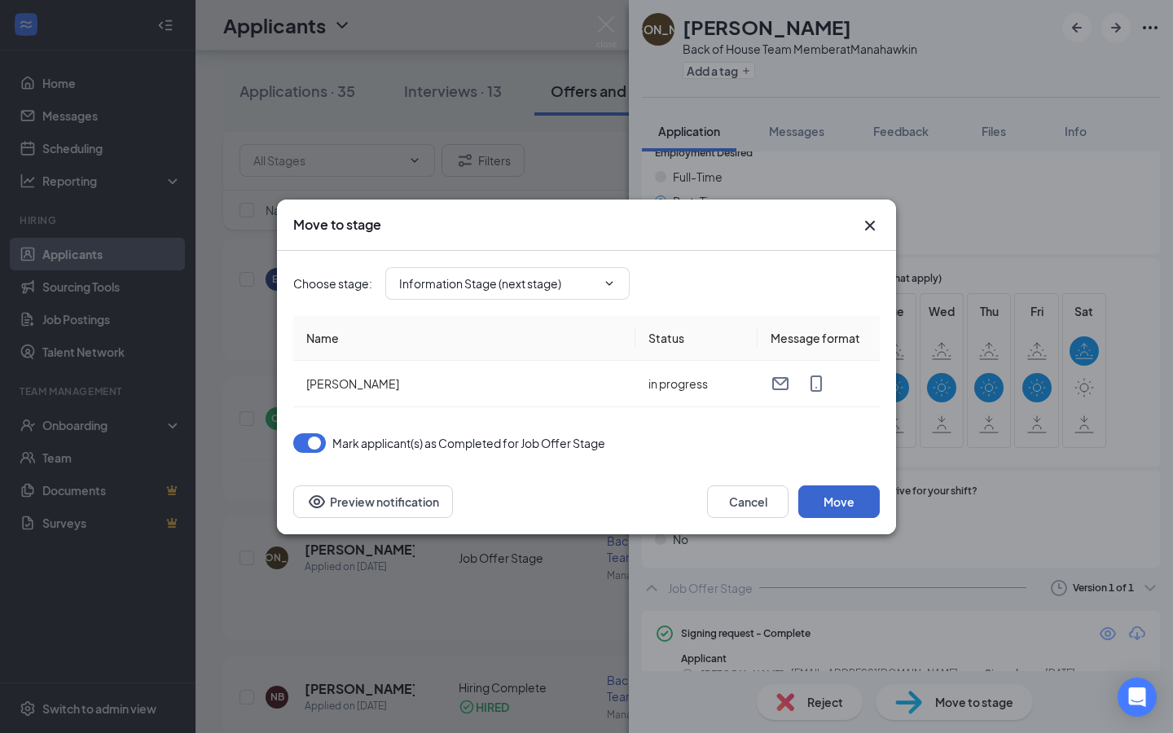
click at [854, 507] on button "Move" at bounding box center [838, 501] width 81 height 33
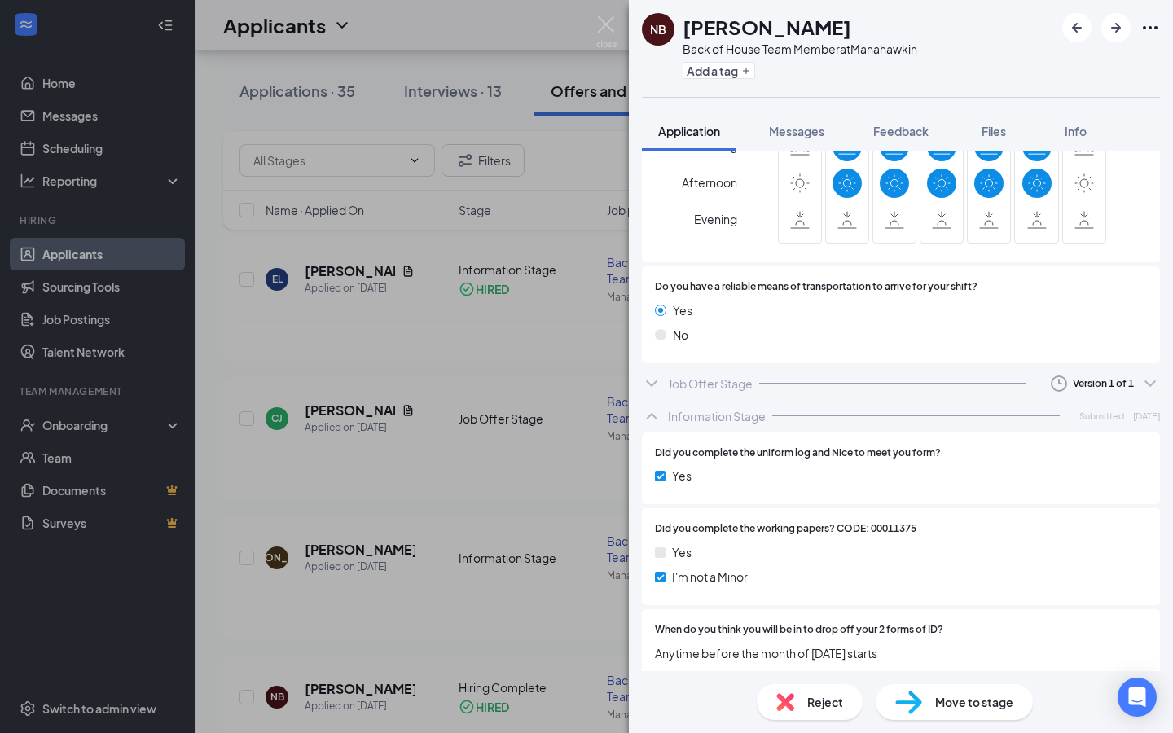
scroll to position [1276, 0]
click at [612, 29] on img at bounding box center [606, 32] width 20 height 32
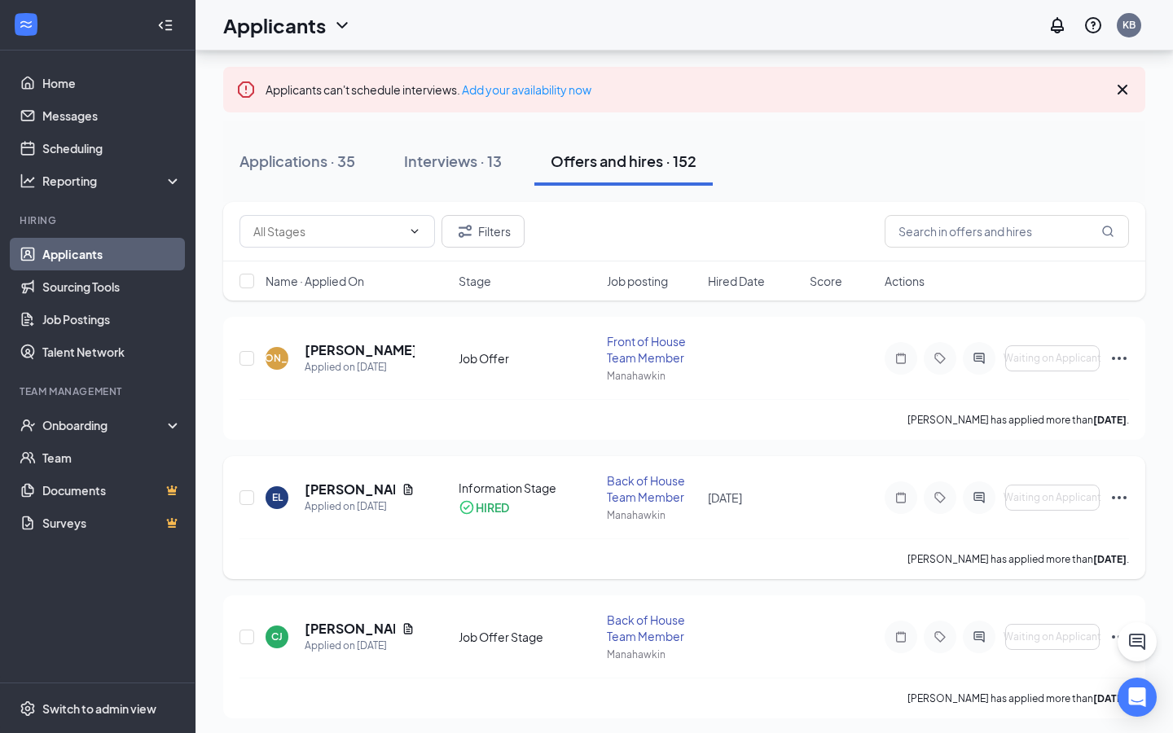
scroll to position [63, 0]
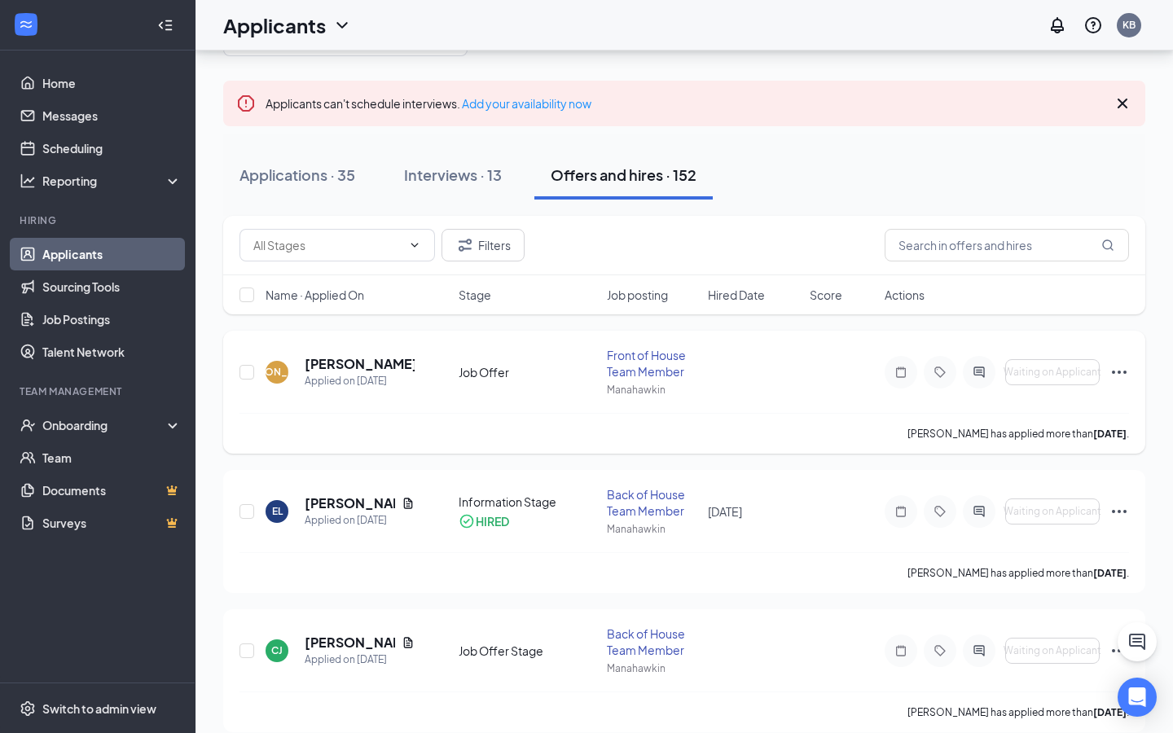
click at [1126, 375] on icon "Ellipses" at bounding box center [1119, 372] width 20 height 20
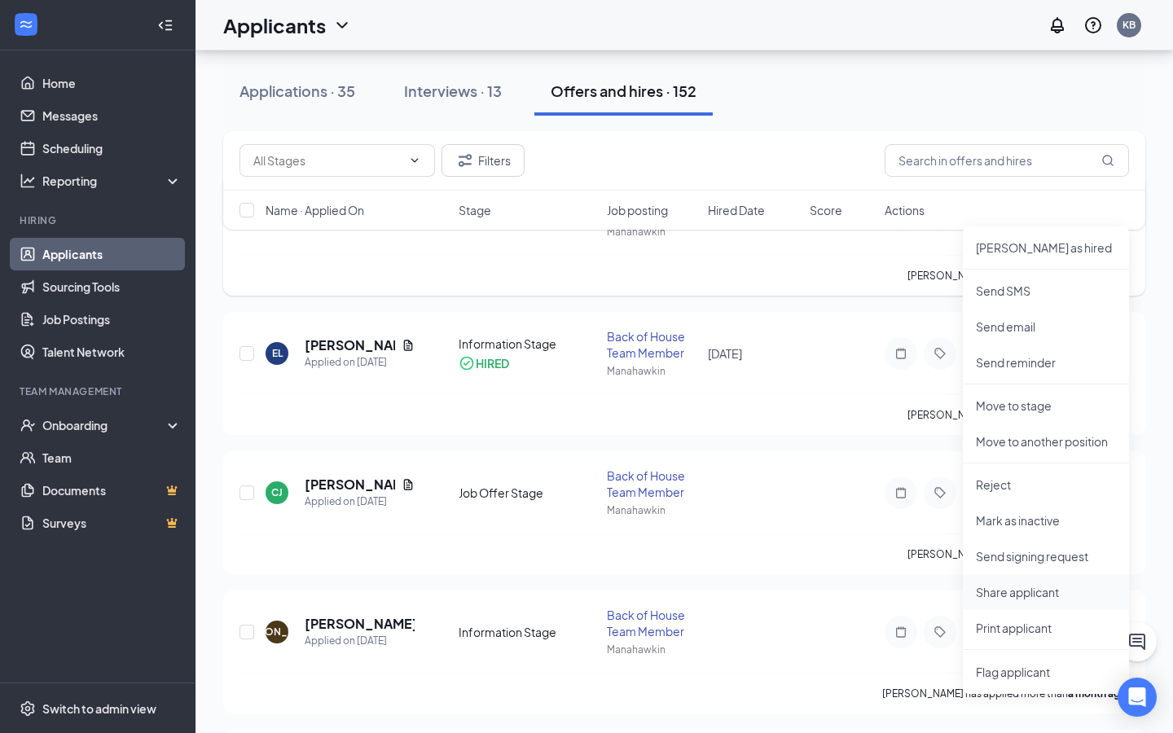
scroll to position [226, 0]
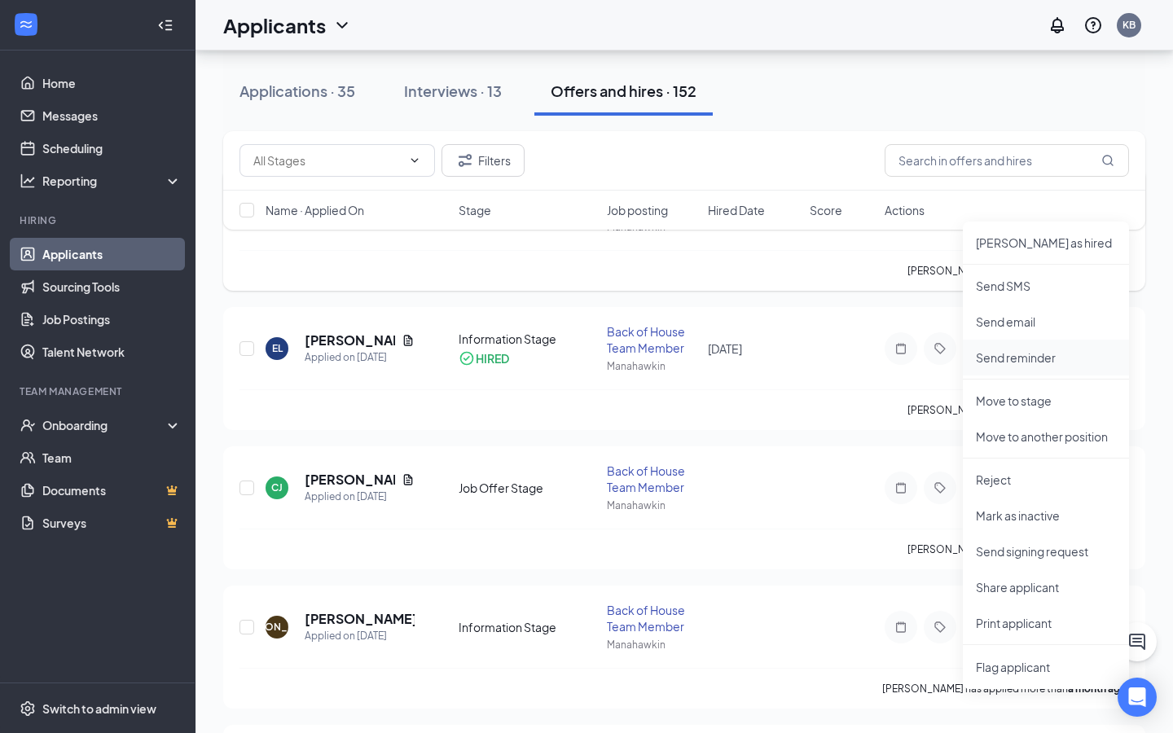
click at [1023, 345] on li "Send reminder" at bounding box center [1046, 358] width 166 height 36
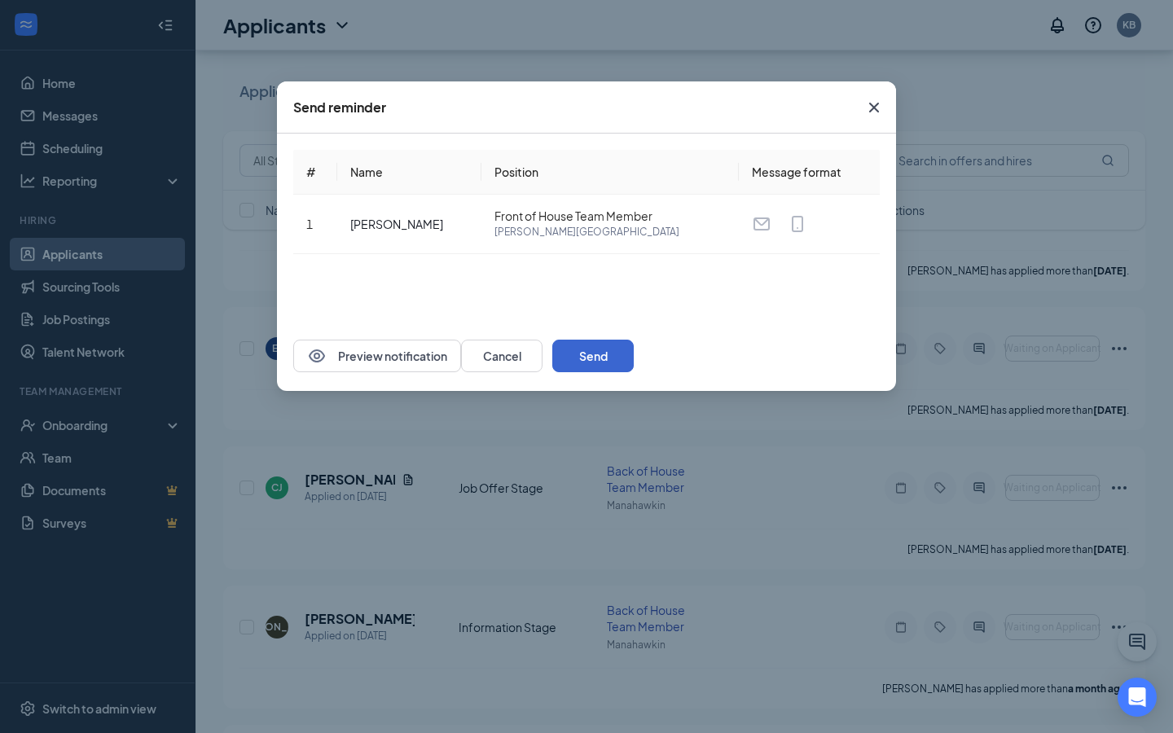
click at [634, 355] on button "Send" at bounding box center [592, 356] width 81 height 33
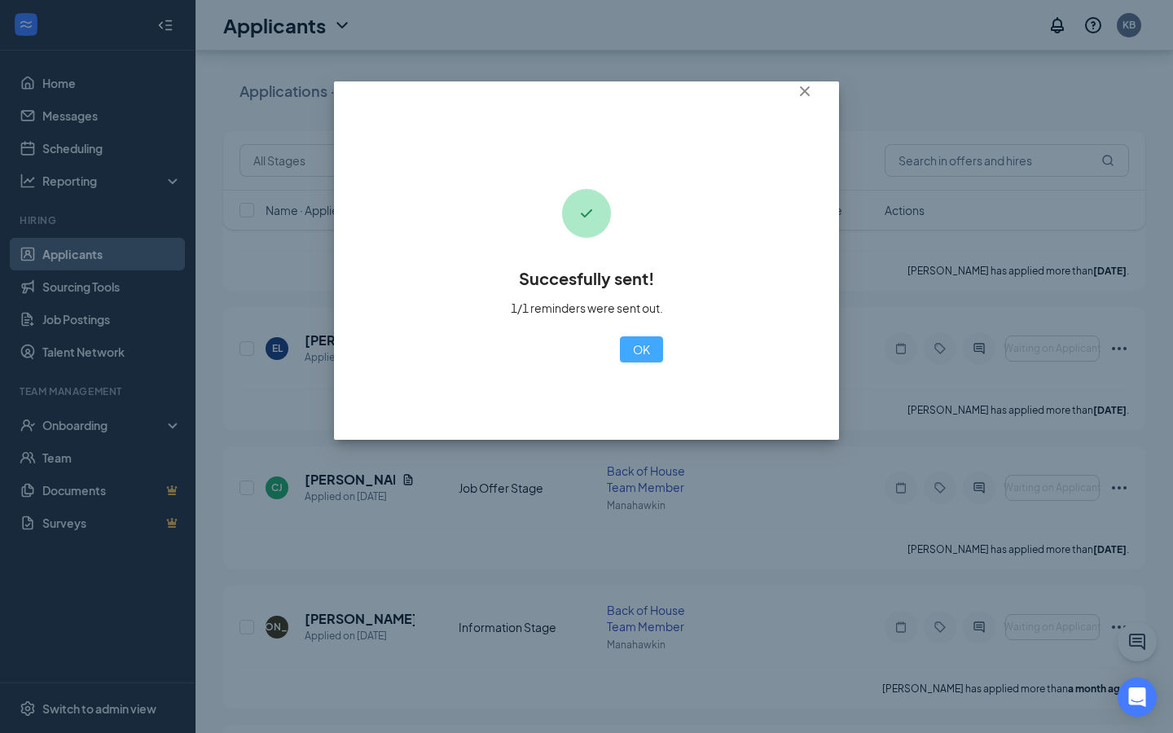
click at [620, 355] on button "OK" at bounding box center [641, 349] width 43 height 26
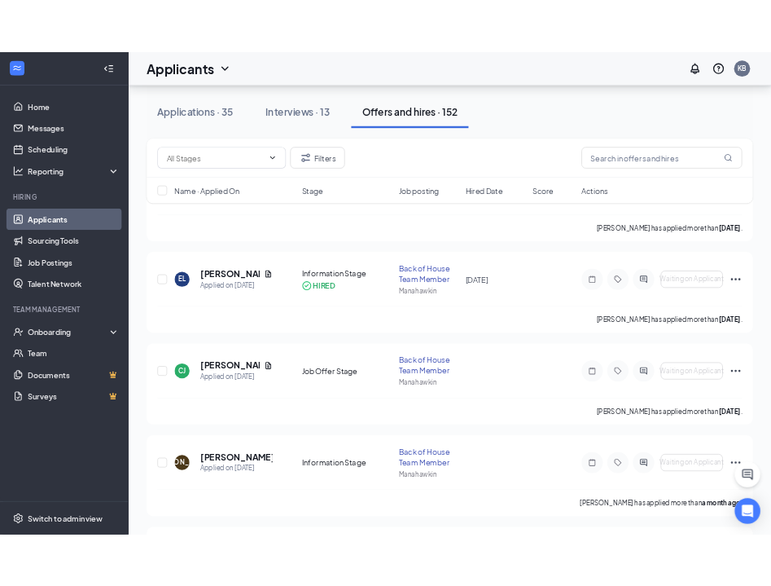
scroll to position [2, 0]
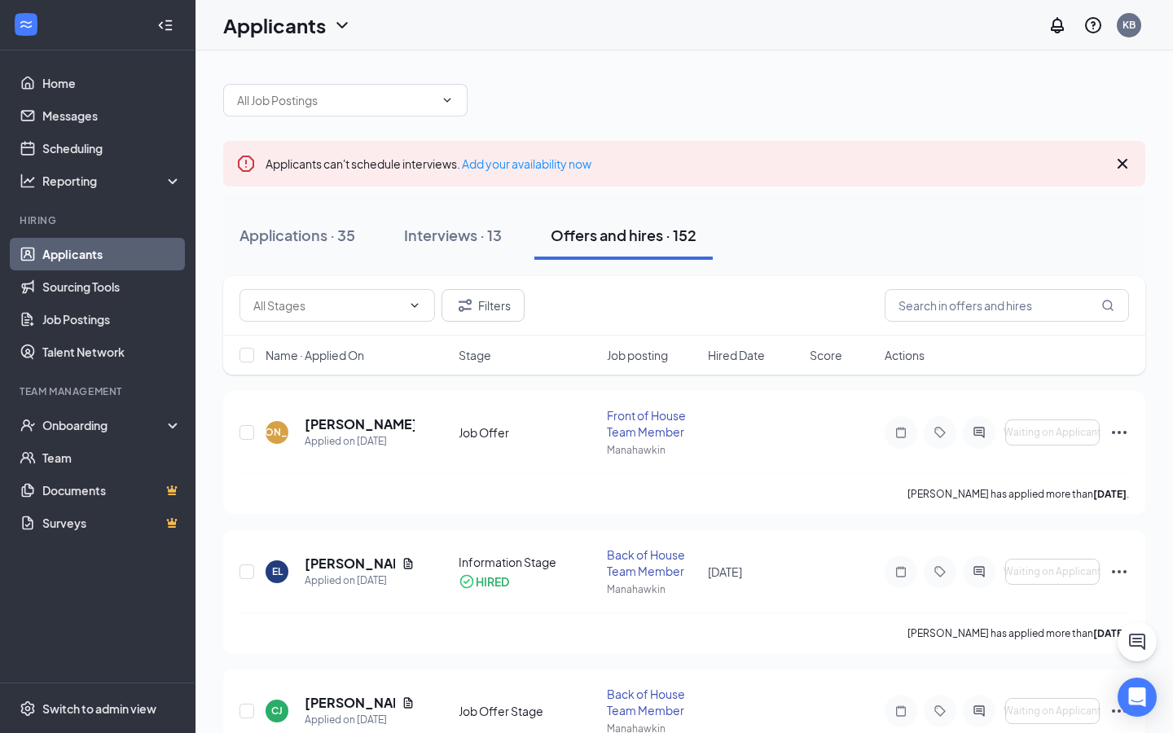
click at [1124, 164] on icon "Cross" at bounding box center [1122, 164] width 20 height 20
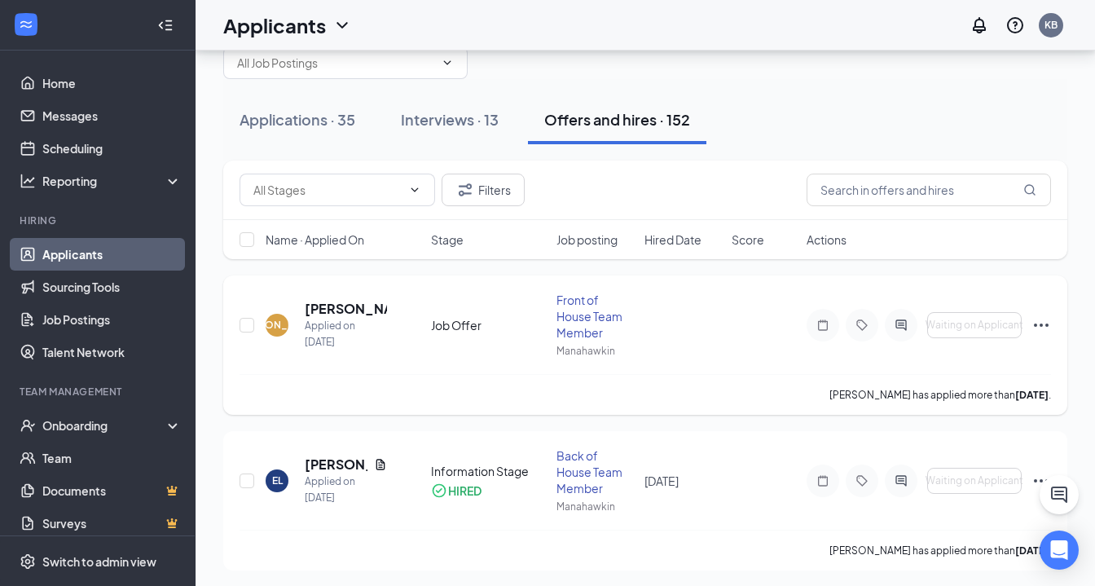
scroll to position [42, 0]
click at [1044, 323] on icon "Ellipses" at bounding box center [1041, 324] width 20 height 20
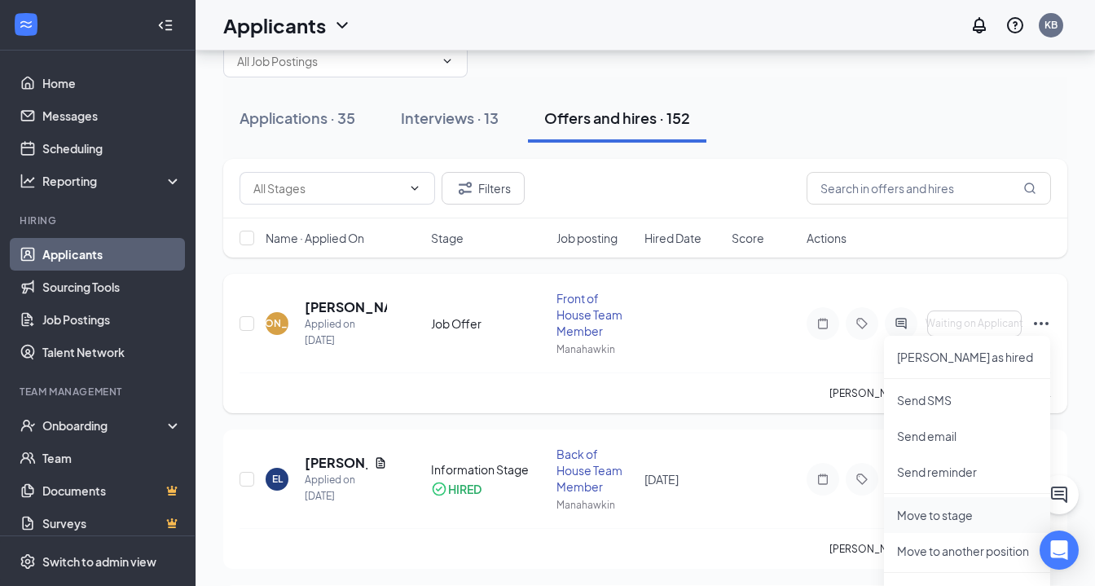
click at [950, 519] on p "Move to stage" at bounding box center [967, 515] width 140 height 16
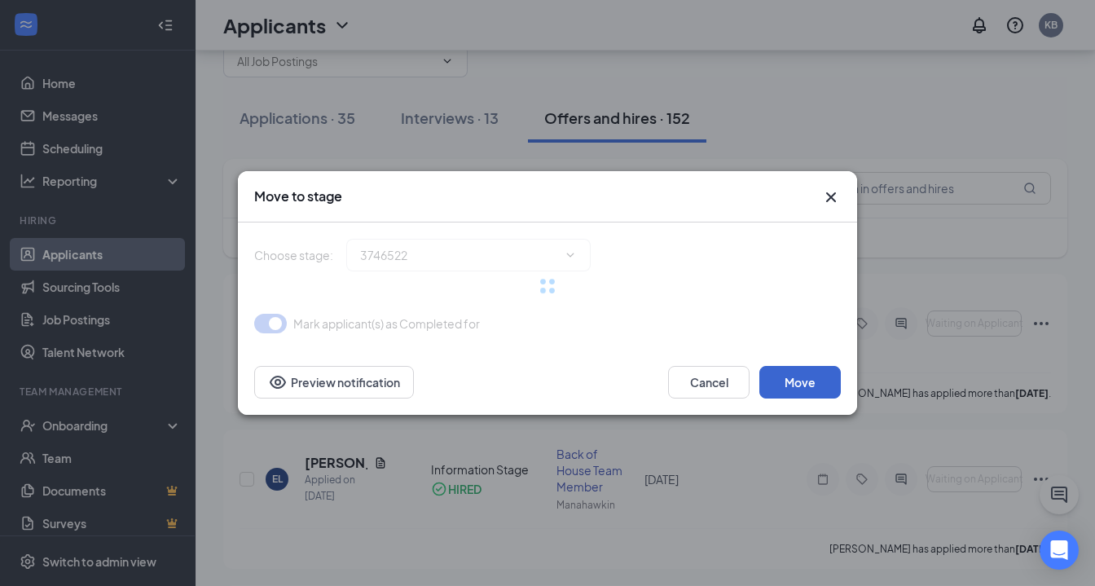
type input "Information Stage (next stage)"
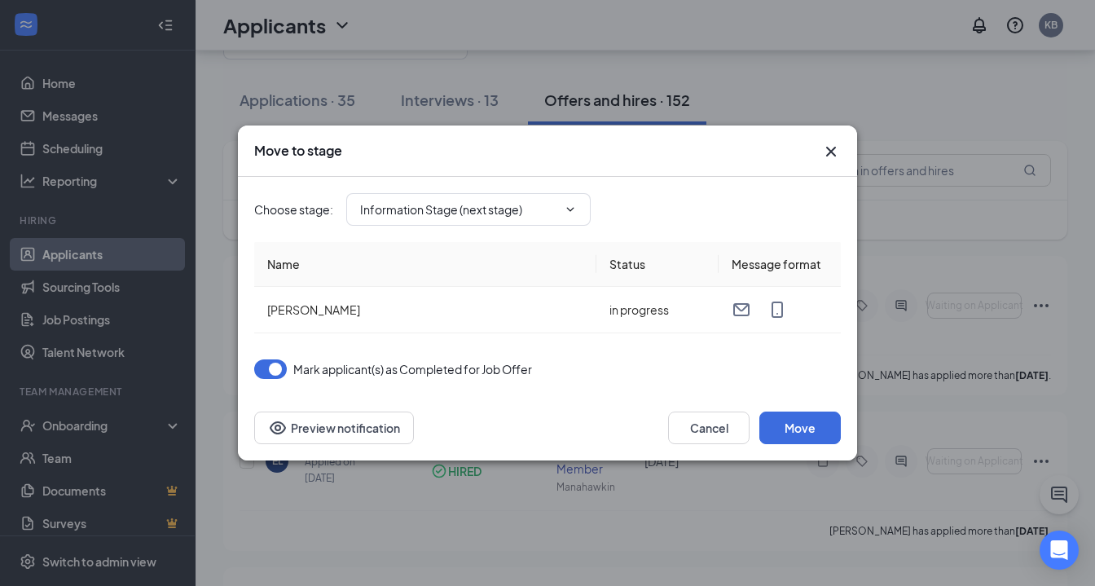
scroll to position [64, 0]
click at [795, 433] on button "Move" at bounding box center [799, 427] width 81 height 33
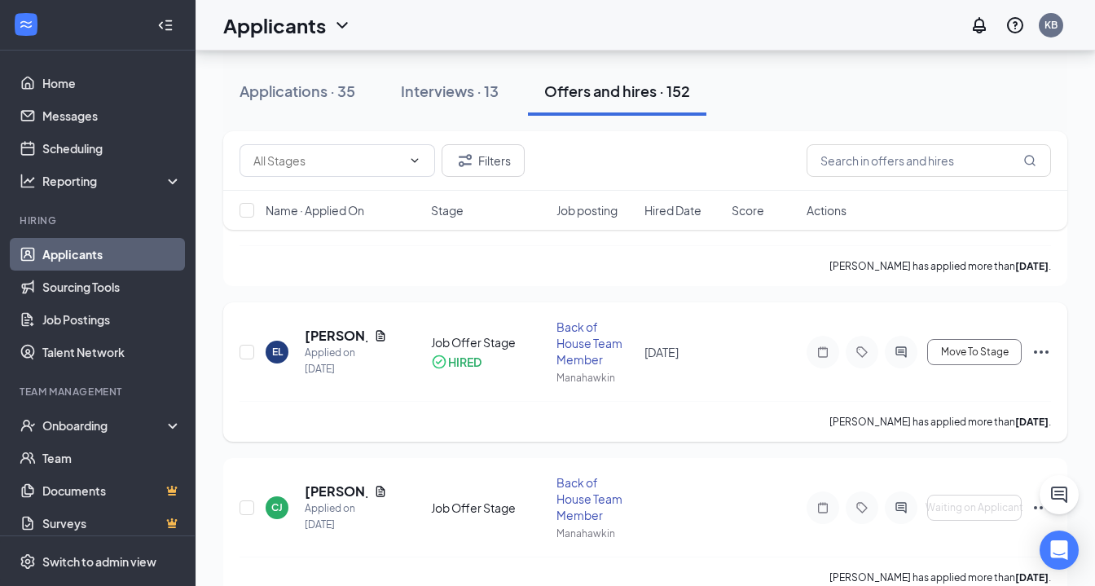
scroll to position [178, 0]
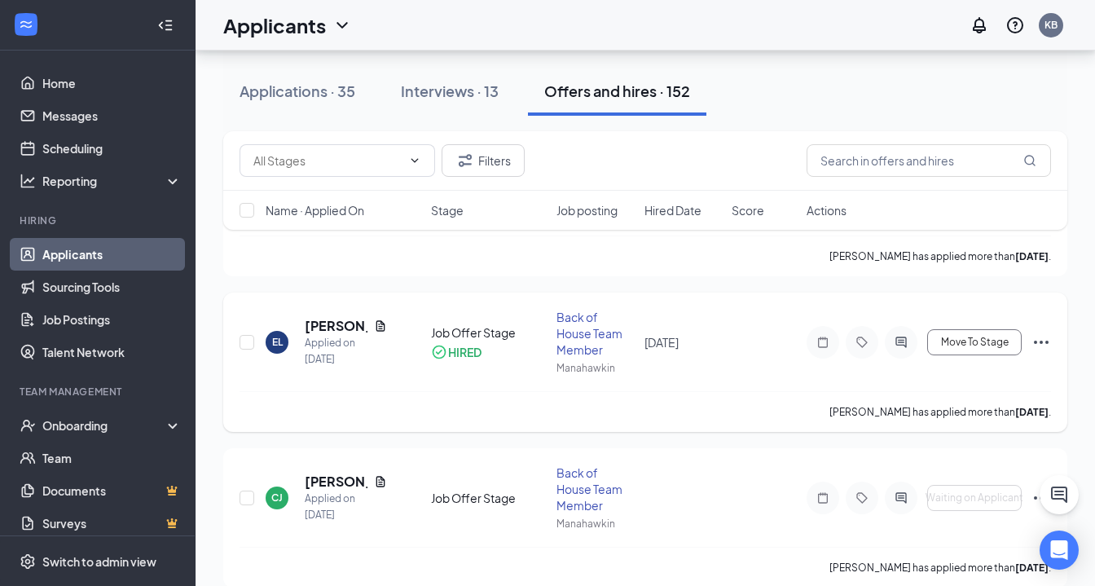
click at [1045, 344] on icon "Ellipses" at bounding box center [1041, 342] width 20 height 20
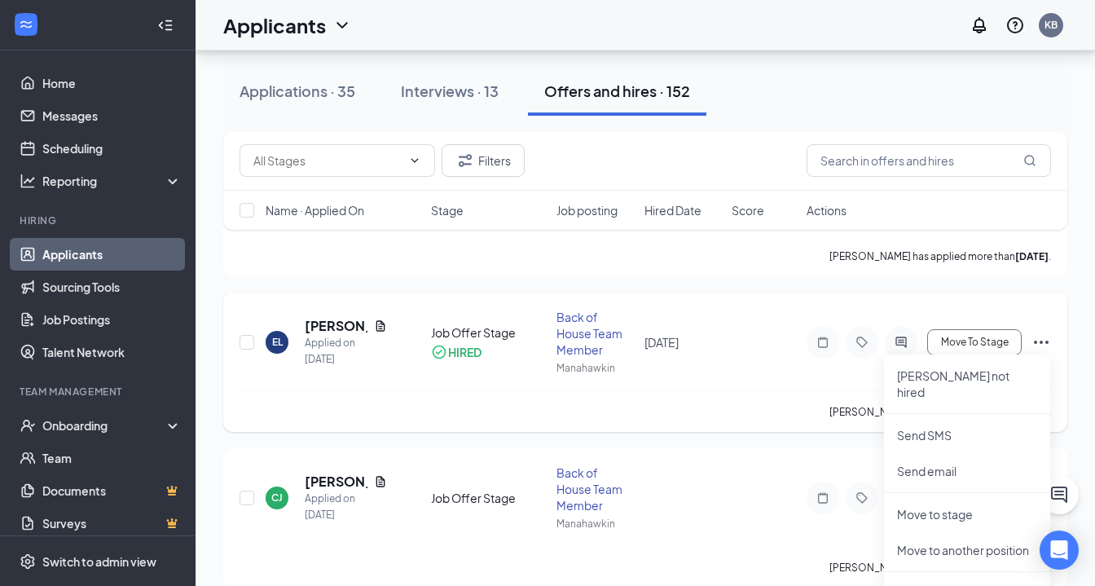
click at [759, 310] on div "EL [PERSON_NAME] Applied on [DATE] Job Offer Stage HIRED Back of House Team Mem…" at bounding box center [644, 350] width 811 height 82
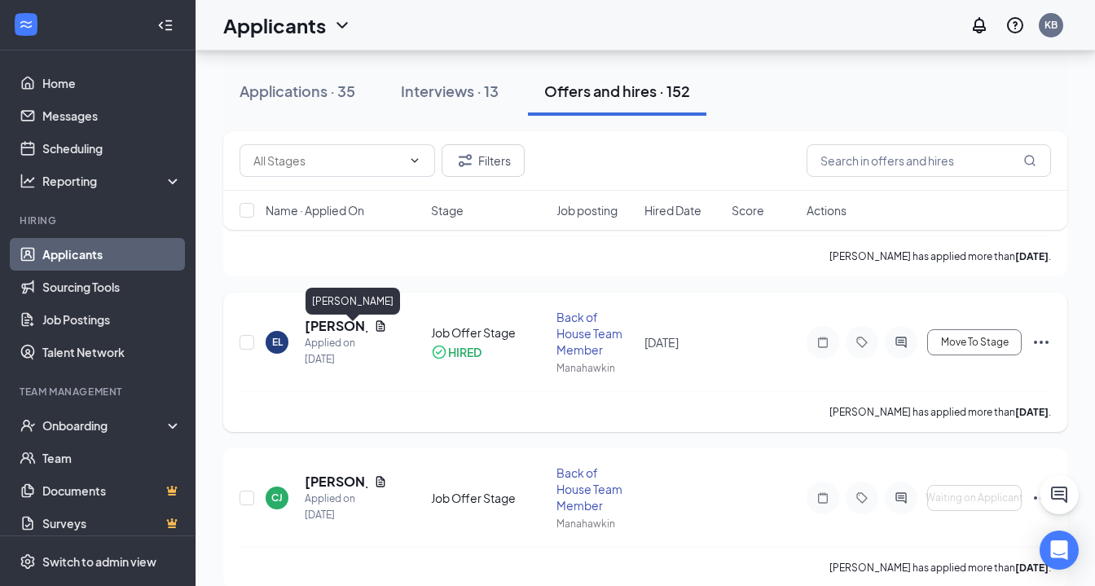
click at [333, 335] on h5 "[PERSON_NAME]" at bounding box center [336, 326] width 63 height 18
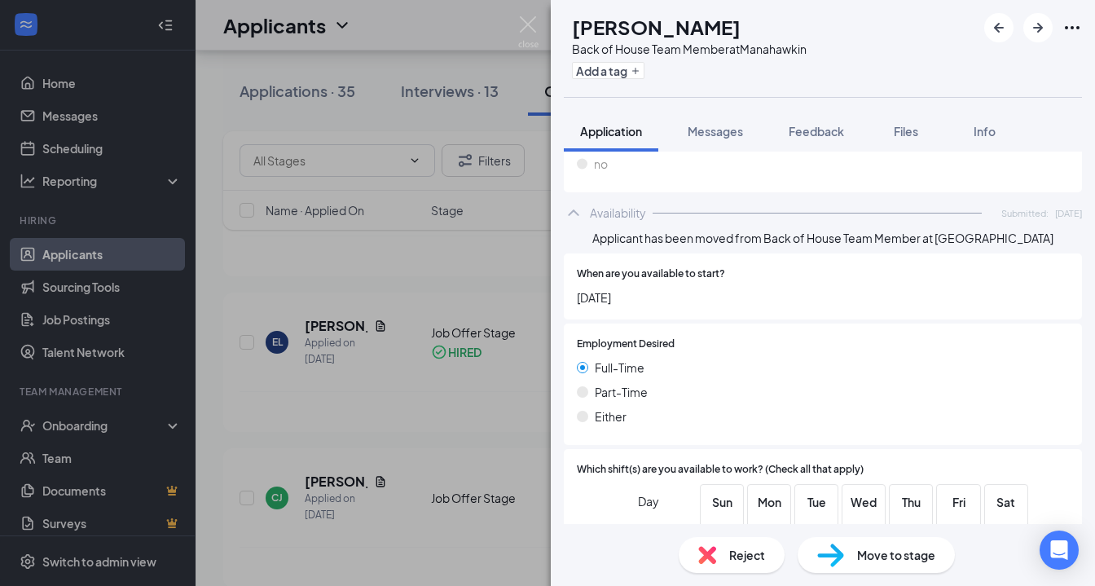
scroll to position [1156, 0]
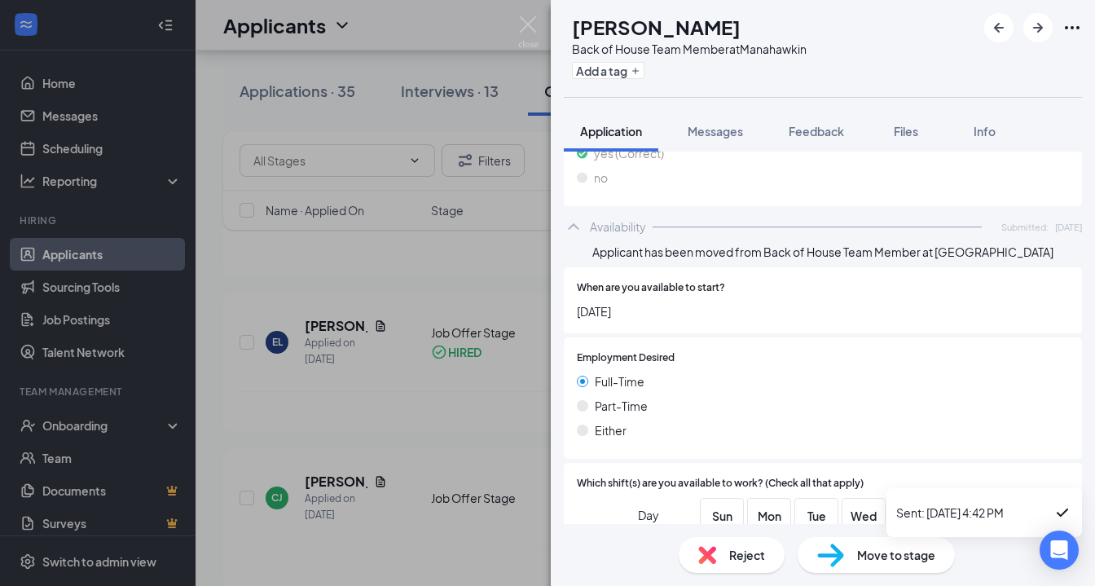
click at [412, 406] on div "EL [PERSON_NAME] Back of House Team Member at Manahawkin Add a tag Application …" at bounding box center [547, 293] width 1095 height 586
click at [526, 26] on img at bounding box center [528, 32] width 20 height 32
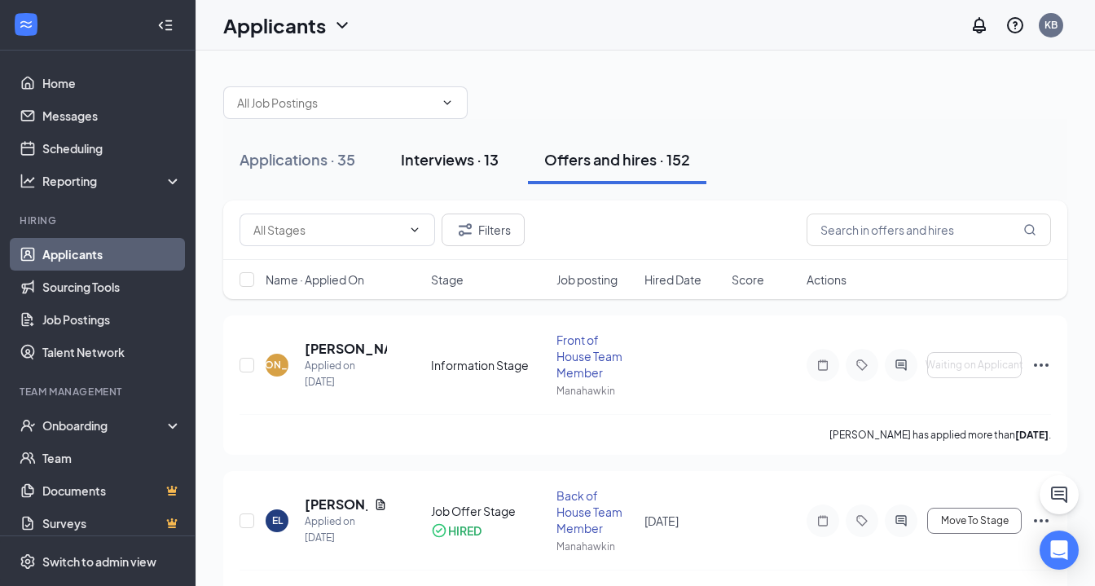
click at [459, 151] on div "Interviews · 13" at bounding box center [450, 159] width 98 height 20
